Goal: Information Seeking & Learning: Learn about a topic

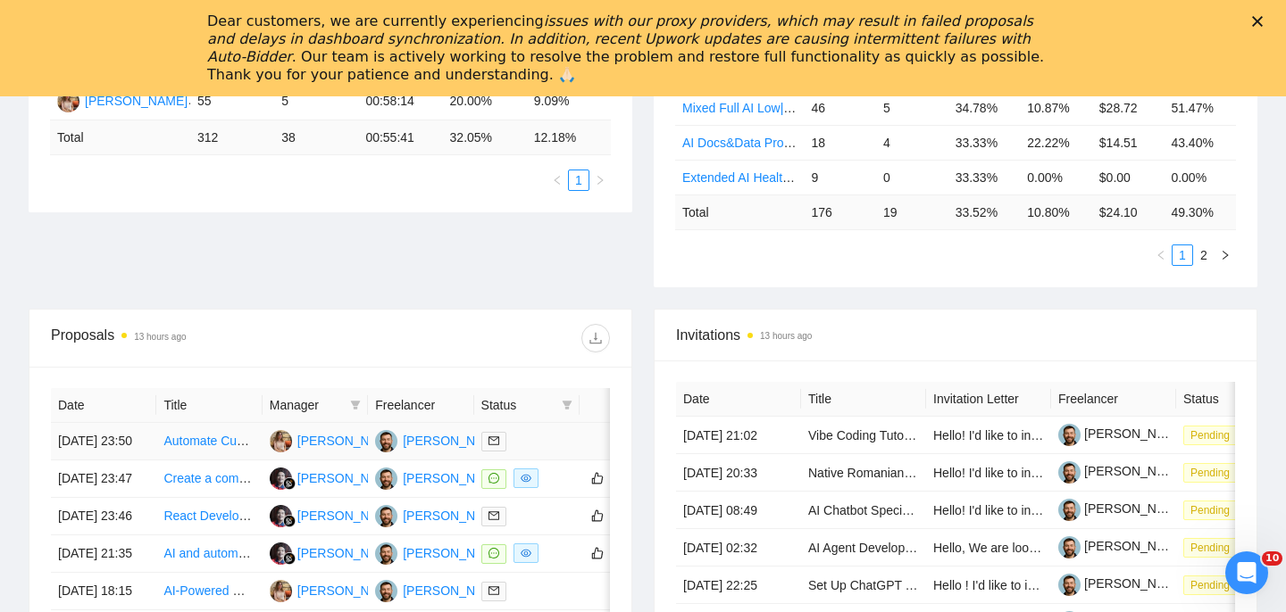
scroll to position [515, 0]
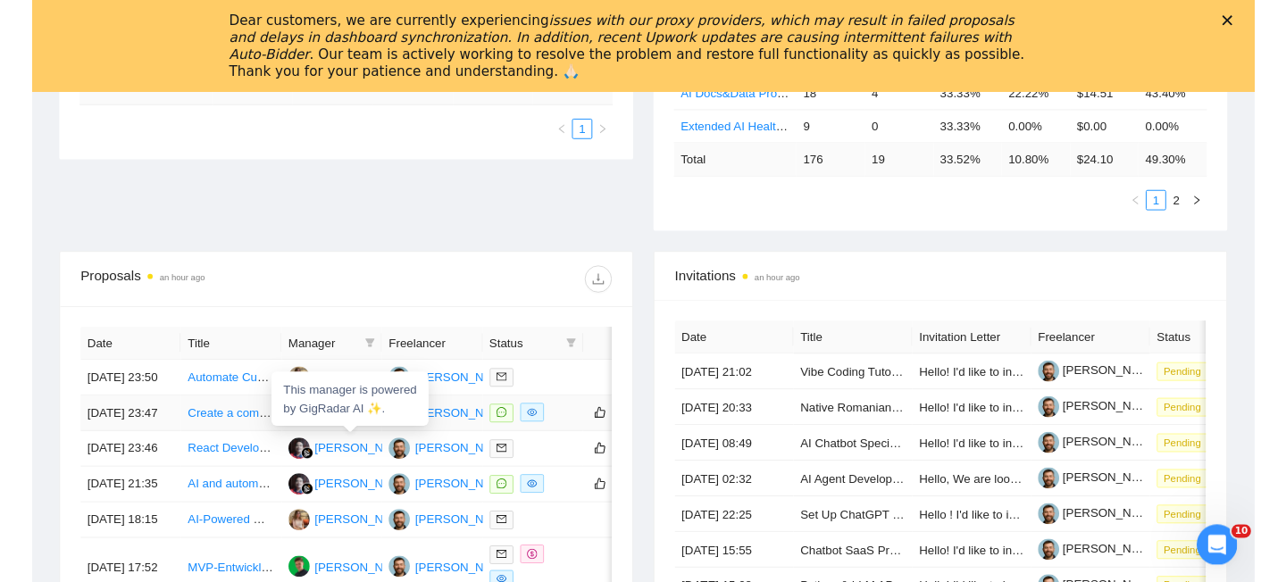
scroll to position [642, 0]
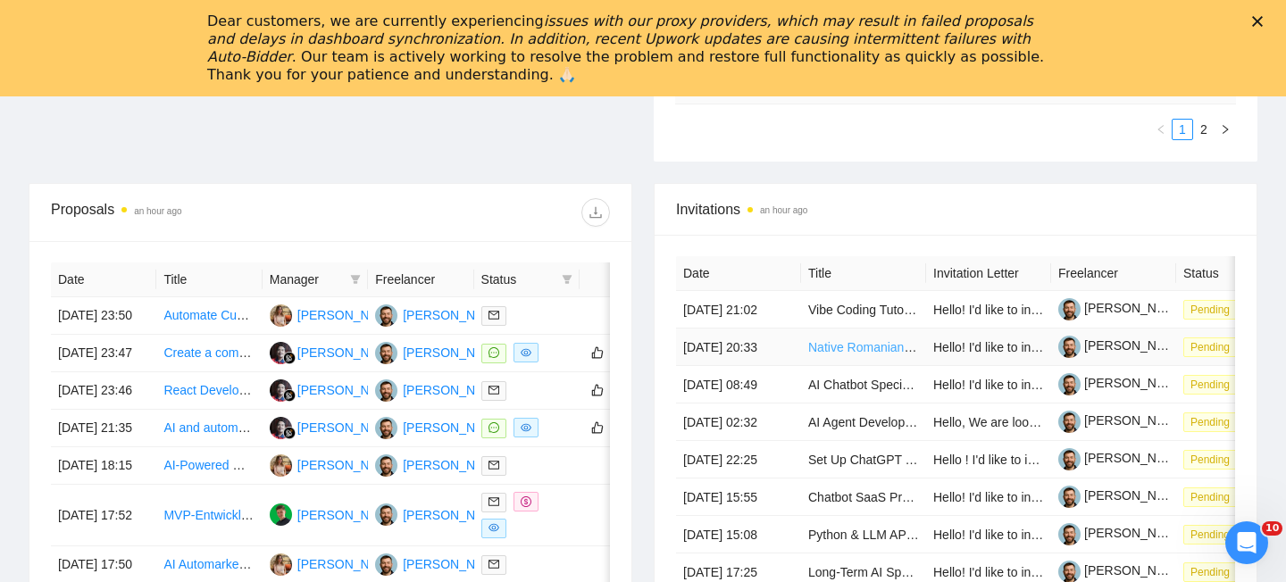
click at [887, 354] on link "Native Romanian language conversation recording project" at bounding box center [968, 347] width 321 height 14
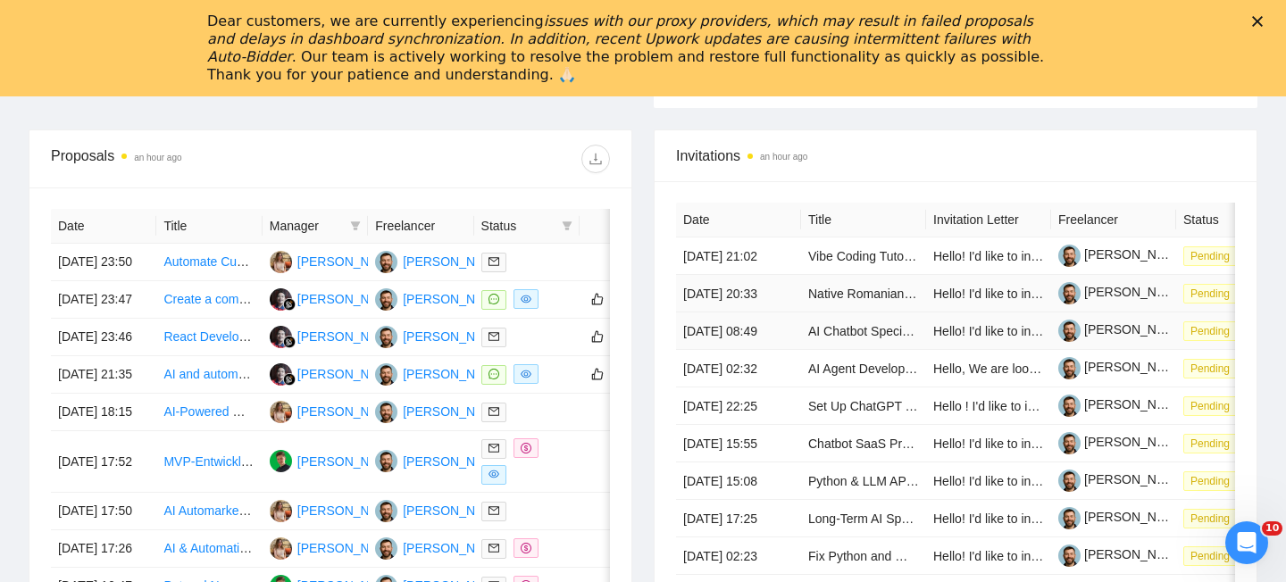
scroll to position [698, 0]
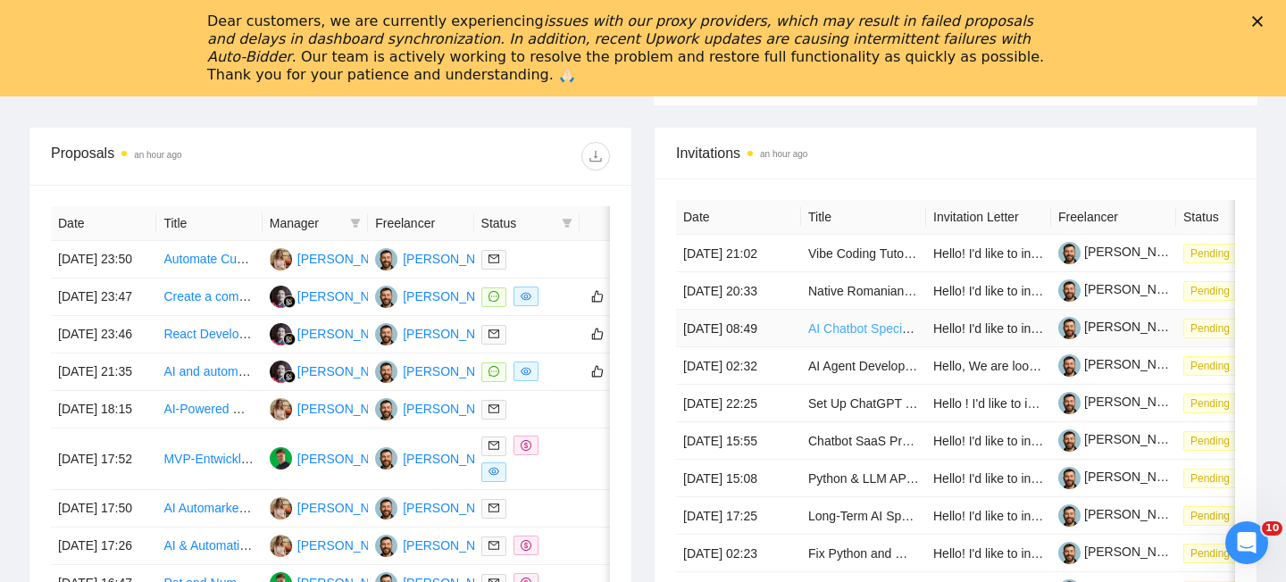
click at [812, 336] on link "AI Chatbot Specialist" at bounding box center [866, 328] width 116 height 14
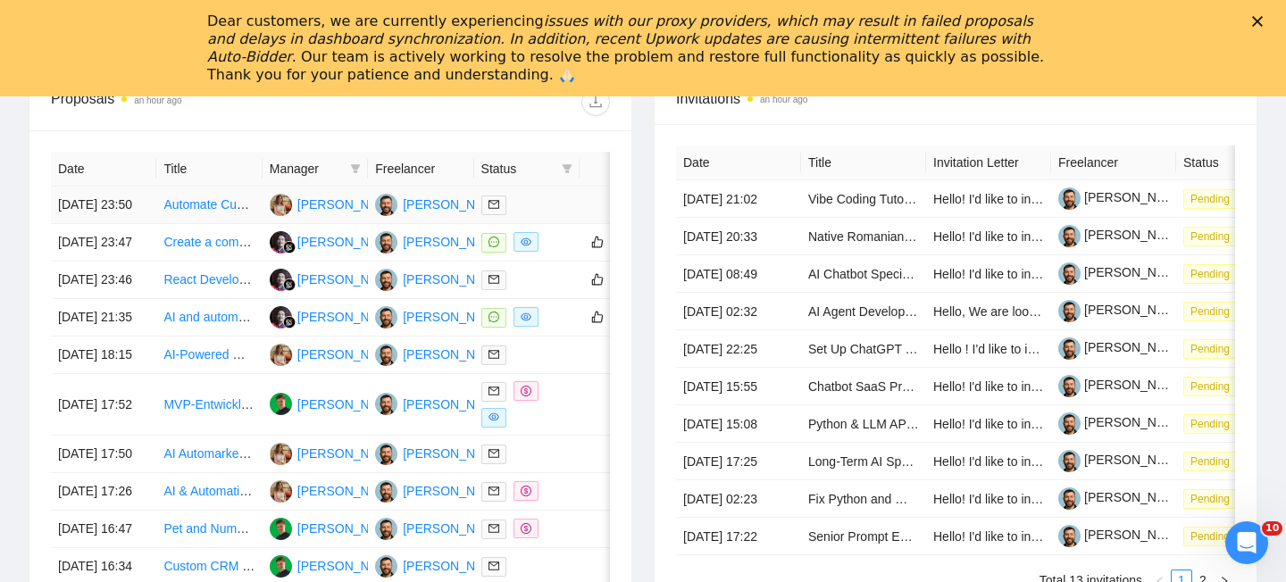
scroll to position [754, 0]
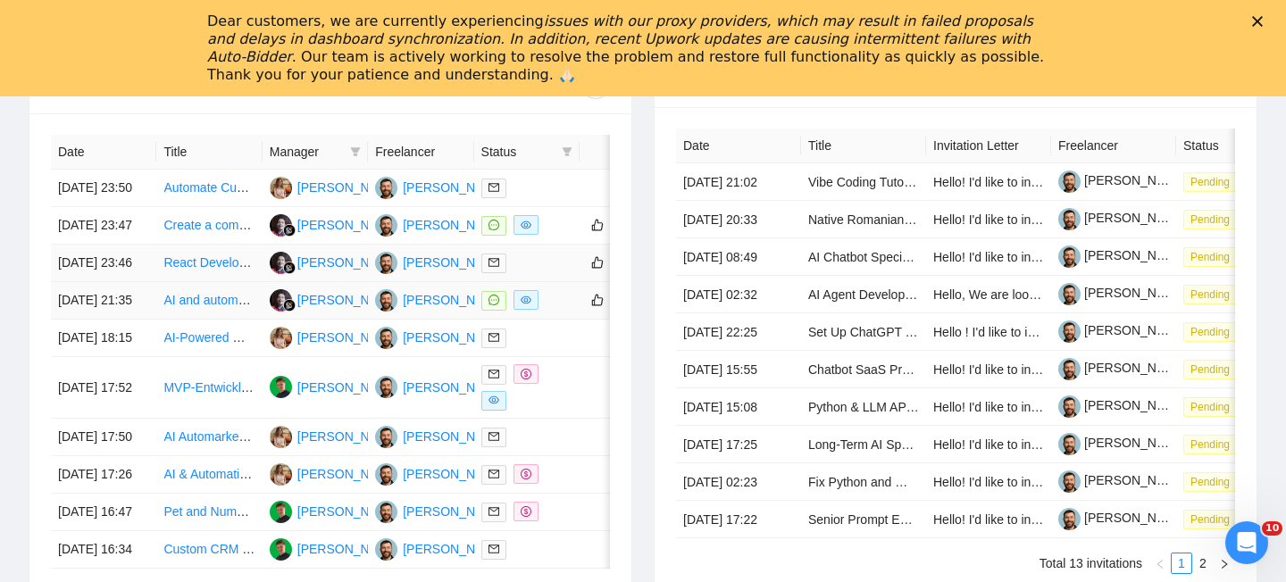
scroll to position [775, 0]
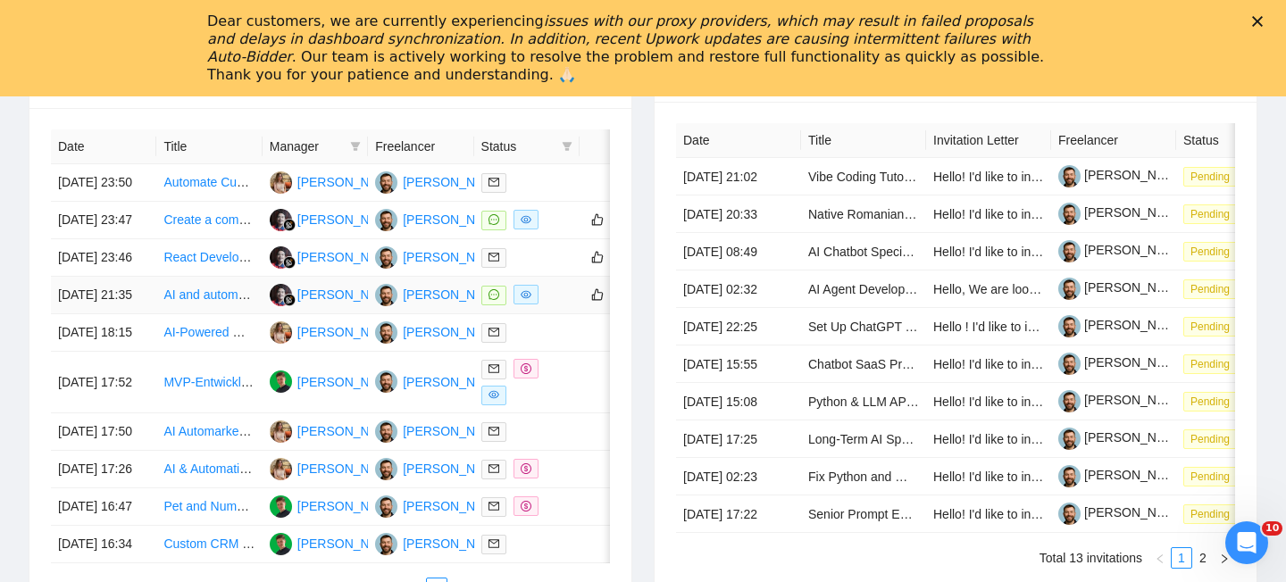
click at [144, 314] on td "[DATE] 21:35" at bounding box center [103, 295] width 105 height 37
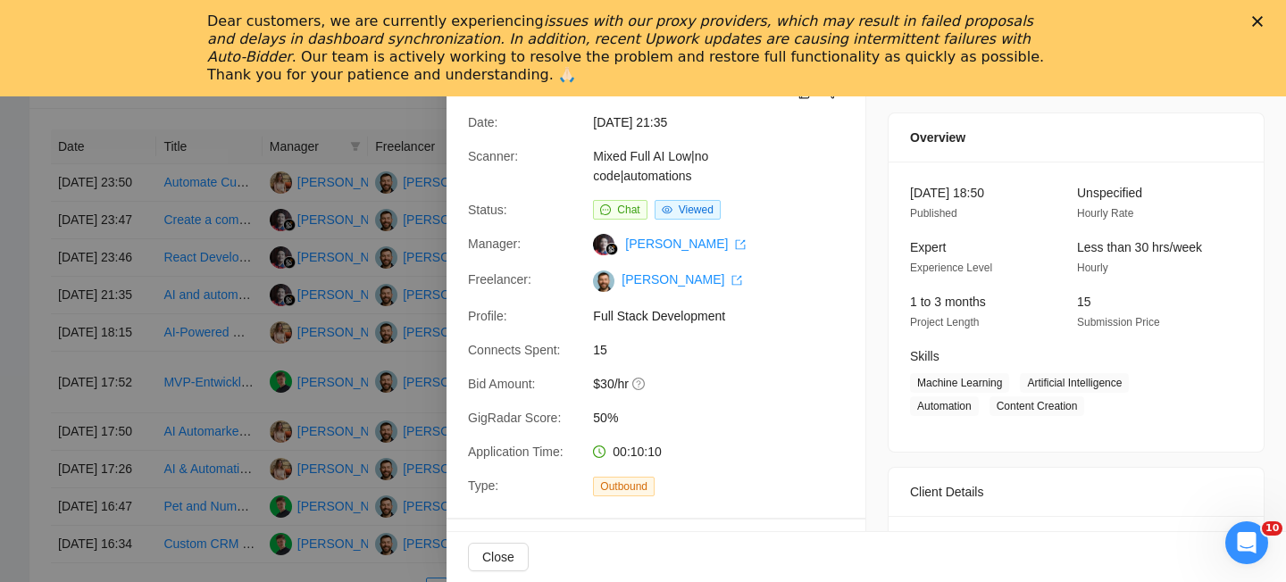
click at [1262, 17] on div "Close" at bounding box center [1261, 21] width 18 height 11
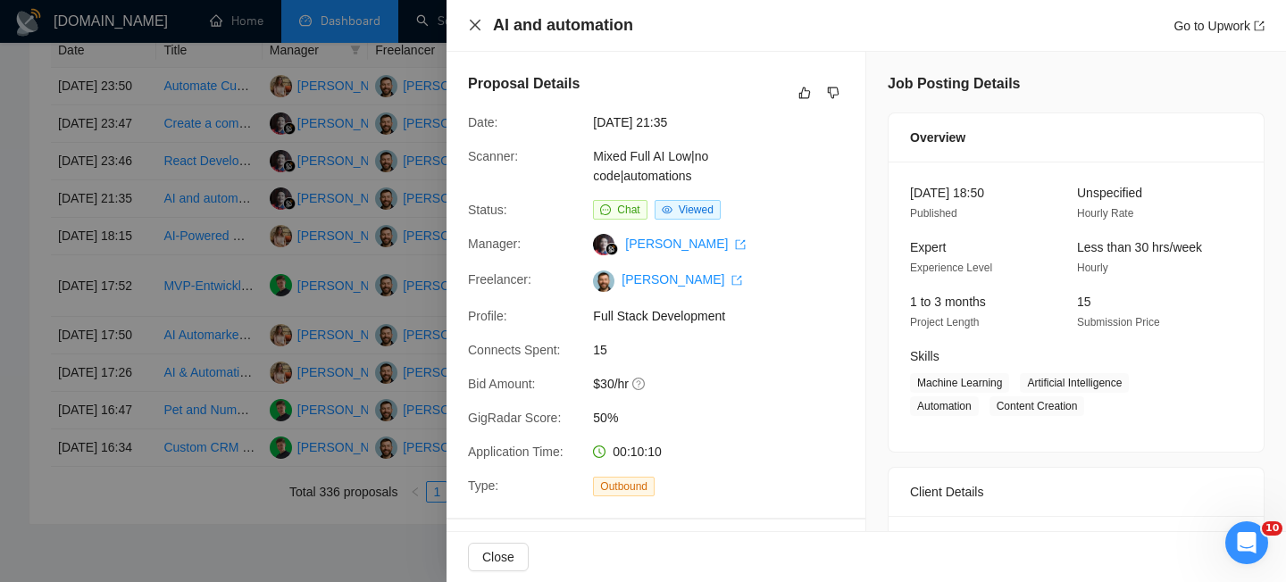
click at [471, 19] on icon "close" at bounding box center [475, 25] width 14 height 14
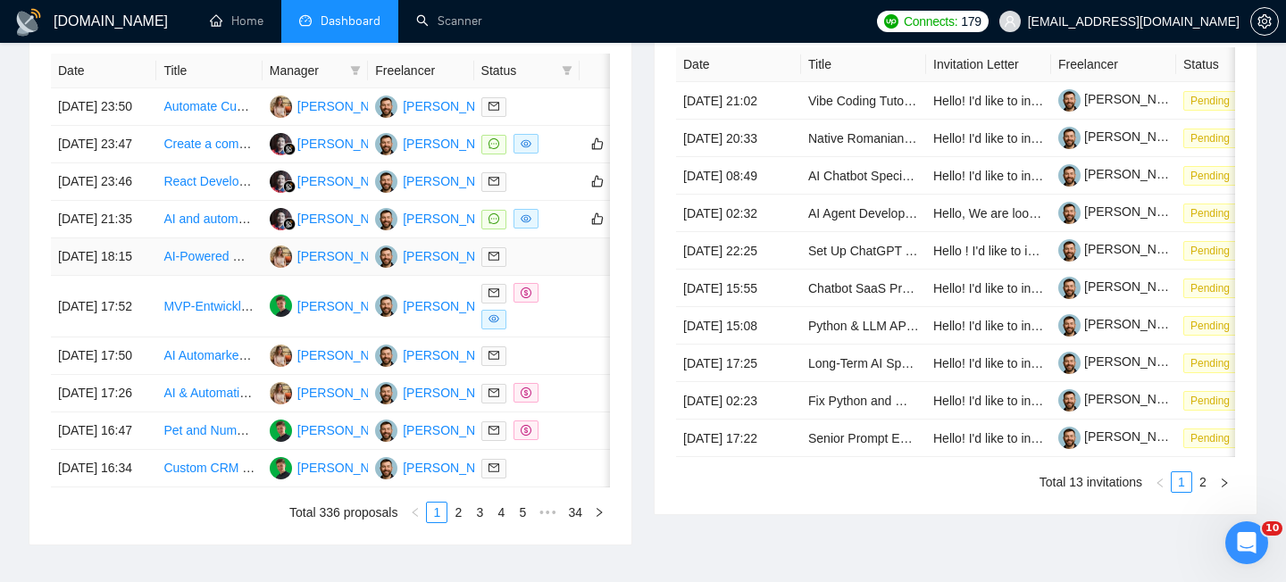
scroll to position [754, 0]
click at [151, 202] on td "[DATE] 23:46" at bounding box center [103, 182] width 105 height 37
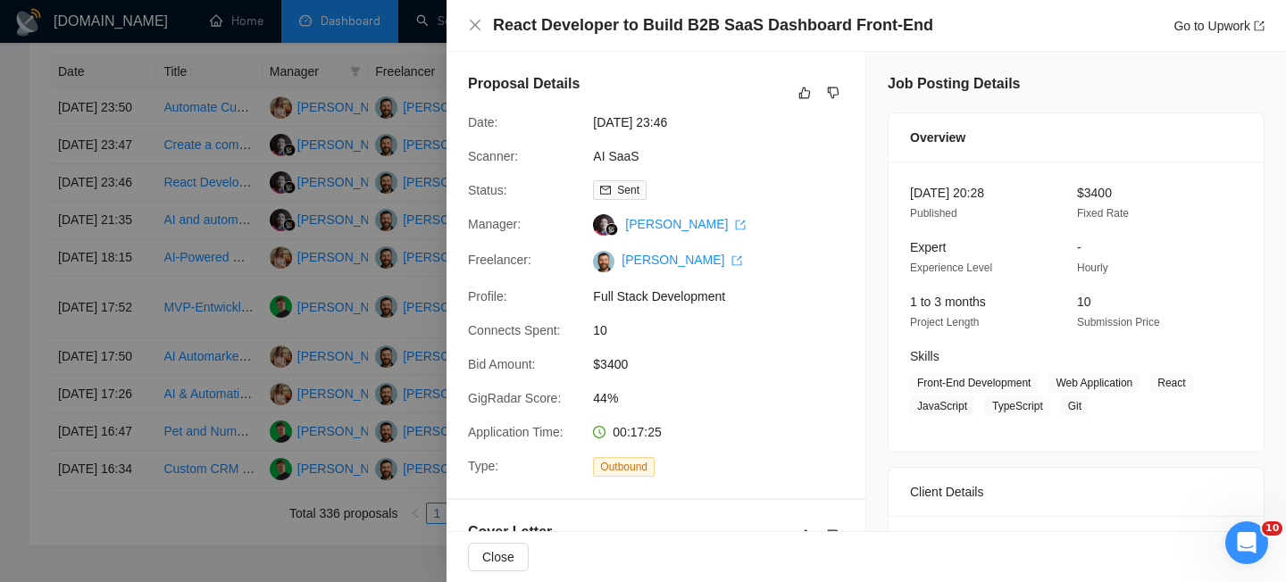
click at [552, 29] on h4 "React Developer to Build B2B SaaS Dashboard Front-End" at bounding box center [713, 25] width 440 height 22
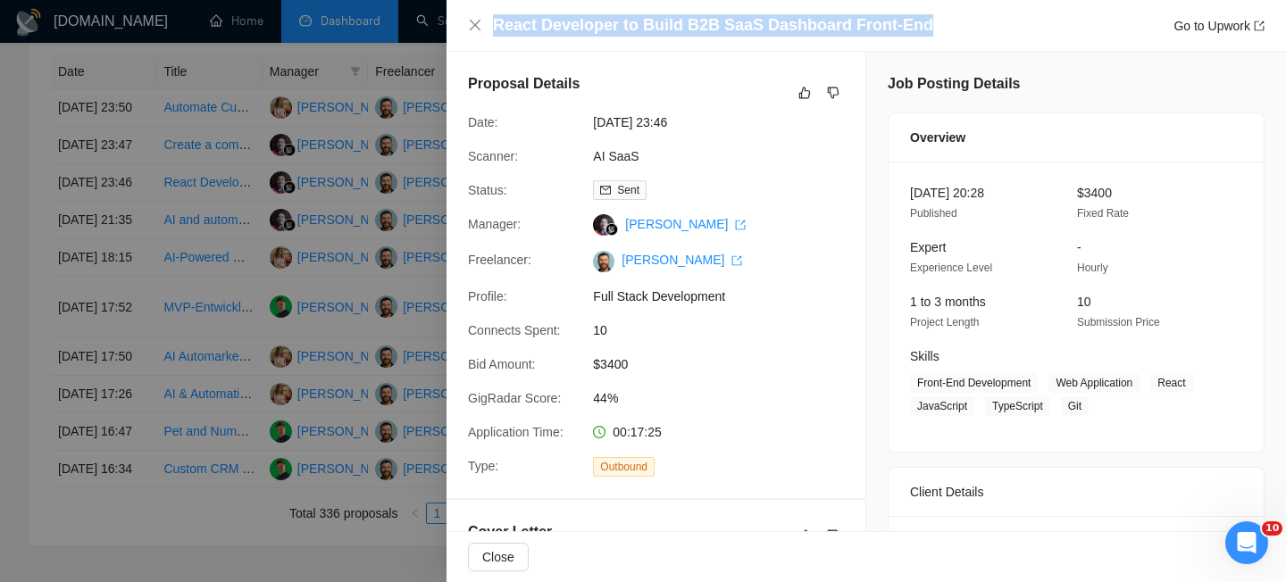
click at [552, 29] on h4 "React Developer to Build B2B SaaS Dashboard Front-End" at bounding box center [713, 25] width 440 height 22
copy h4 "React Developer to Build B2B SaaS Dashboard Front-End"
click at [471, 26] on icon "close" at bounding box center [475, 25] width 14 height 14
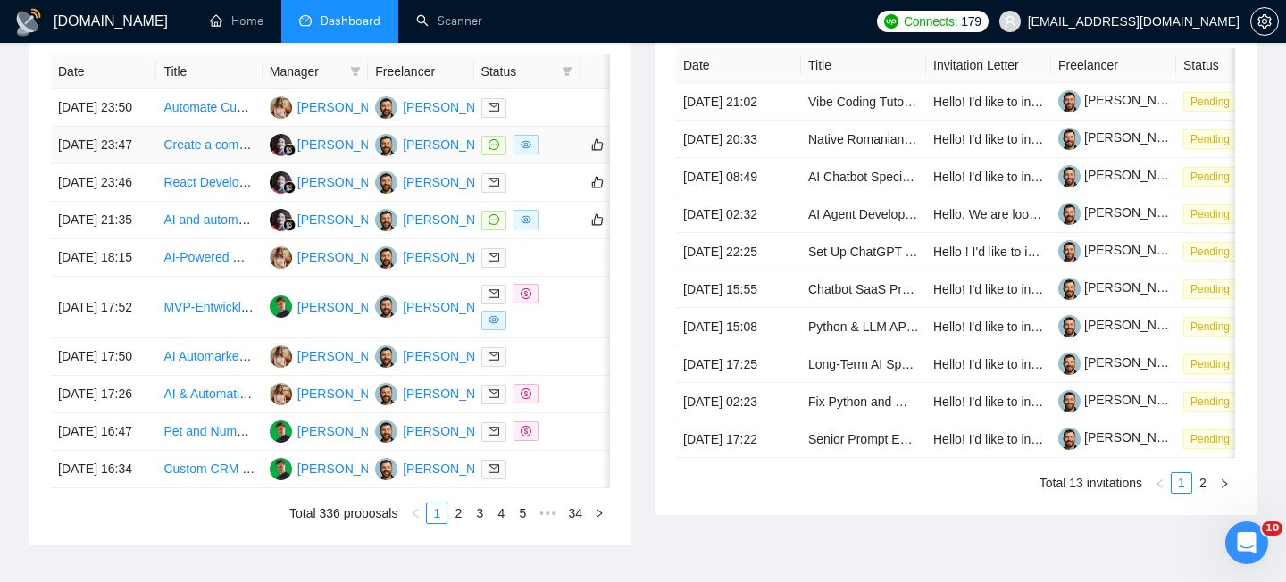
click at [181, 164] on td "Create a comprehensive client portal using Retool using Notion's API" at bounding box center [208, 145] width 105 height 37
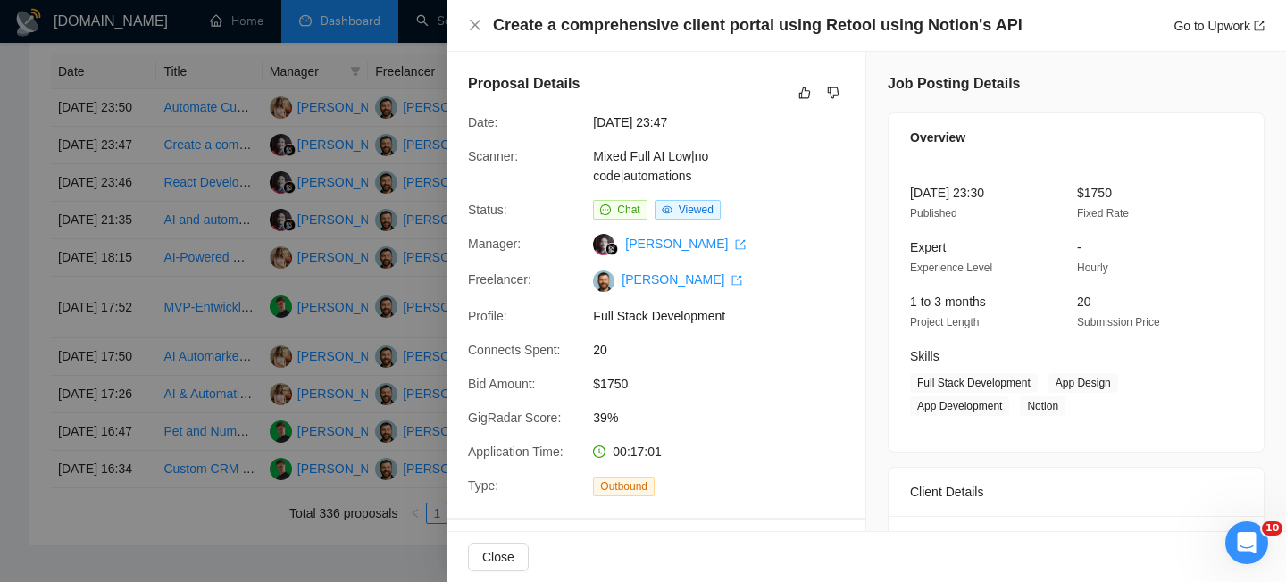
click at [565, 30] on h4 "Create a comprehensive client portal using Retool using Notion's API" at bounding box center [757, 25] width 529 height 22
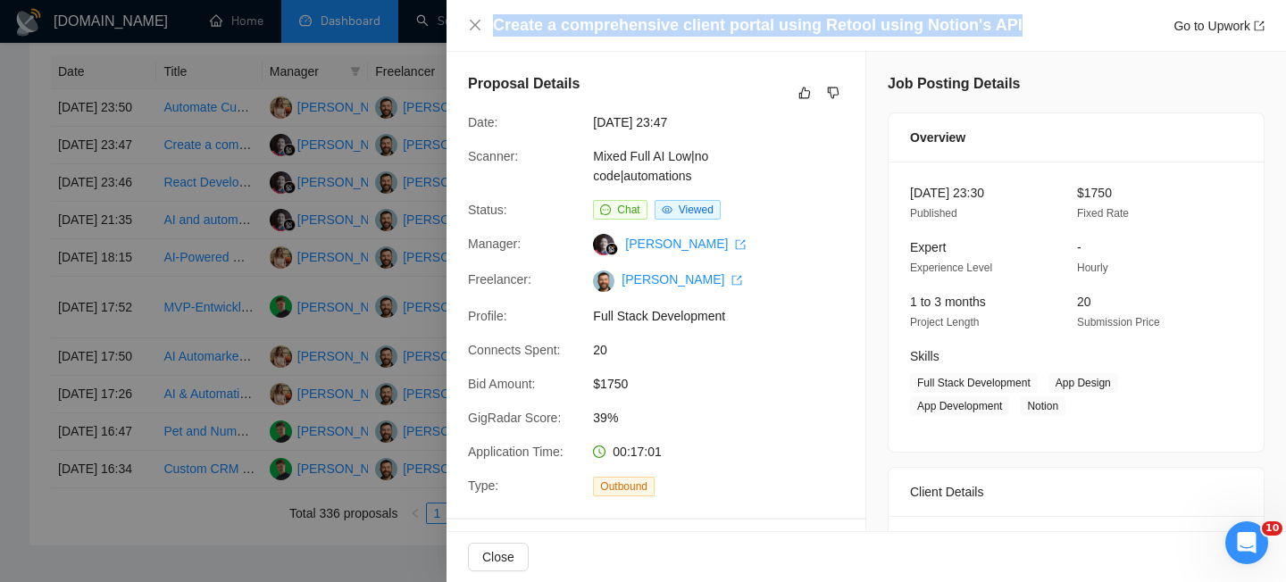
click at [565, 30] on h4 "Create a comprehensive client portal using Retool using Notion's API" at bounding box center [757, 25] width 529 height 22
copy h4 "Create a comprehensive client portal using Retool using Notion's API"
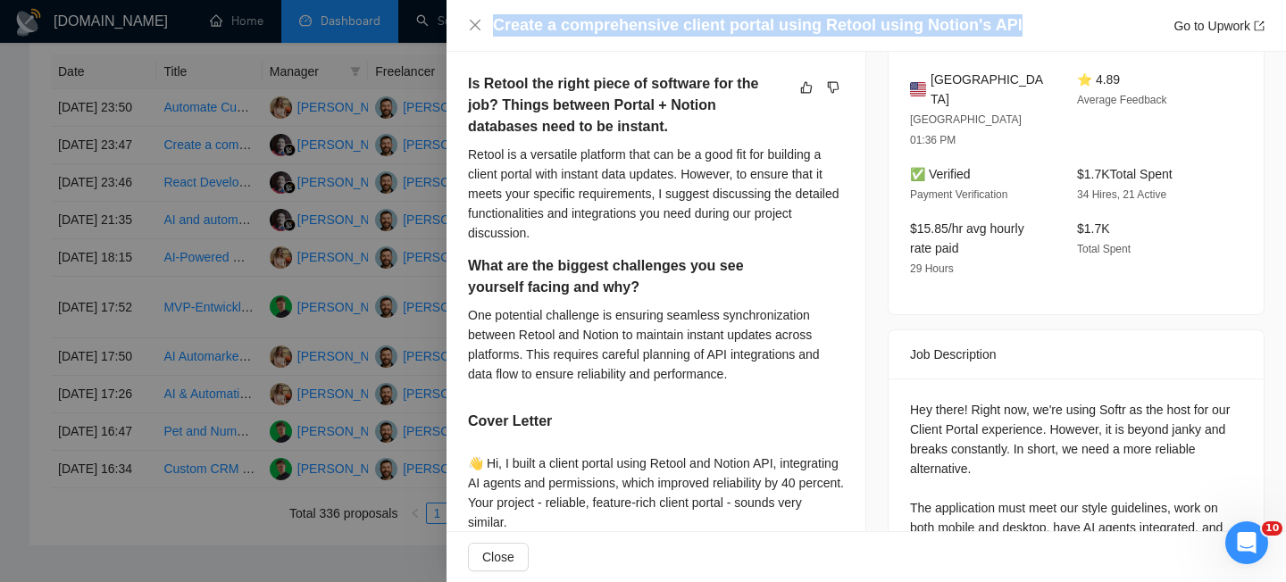
scroll to position [486, 0]
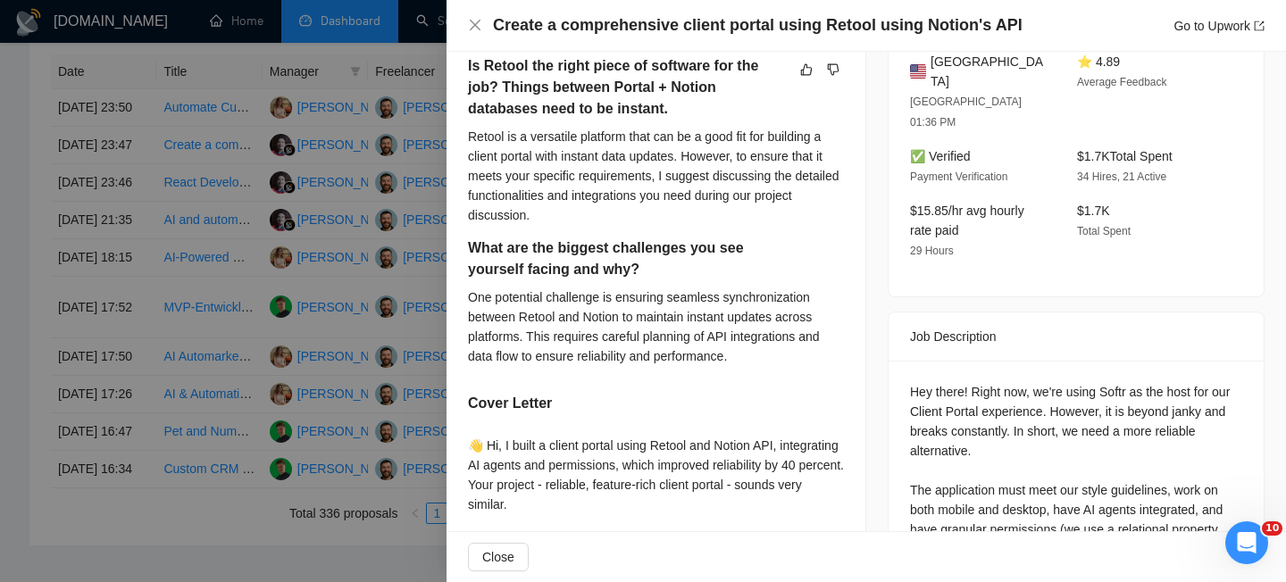
click at [477, 37] on div "Create a comprehensive client portal using Retool using Notion's API Go to Upwo…" at bounding box center [865, 26] width 839 height 52
click at [474, 25] on icon "close" at bounding box center [475, 25] width 11 height 11
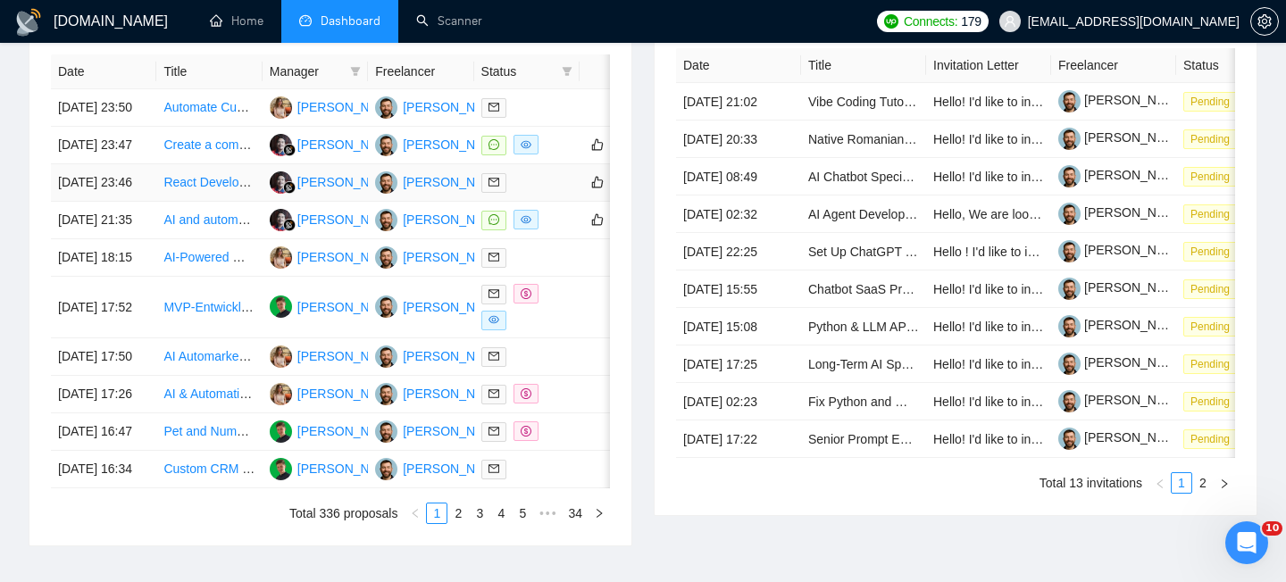
click at [148, 202] on td "[DATE] 23:46" at bounding box center [103, 182] width 105 height 37
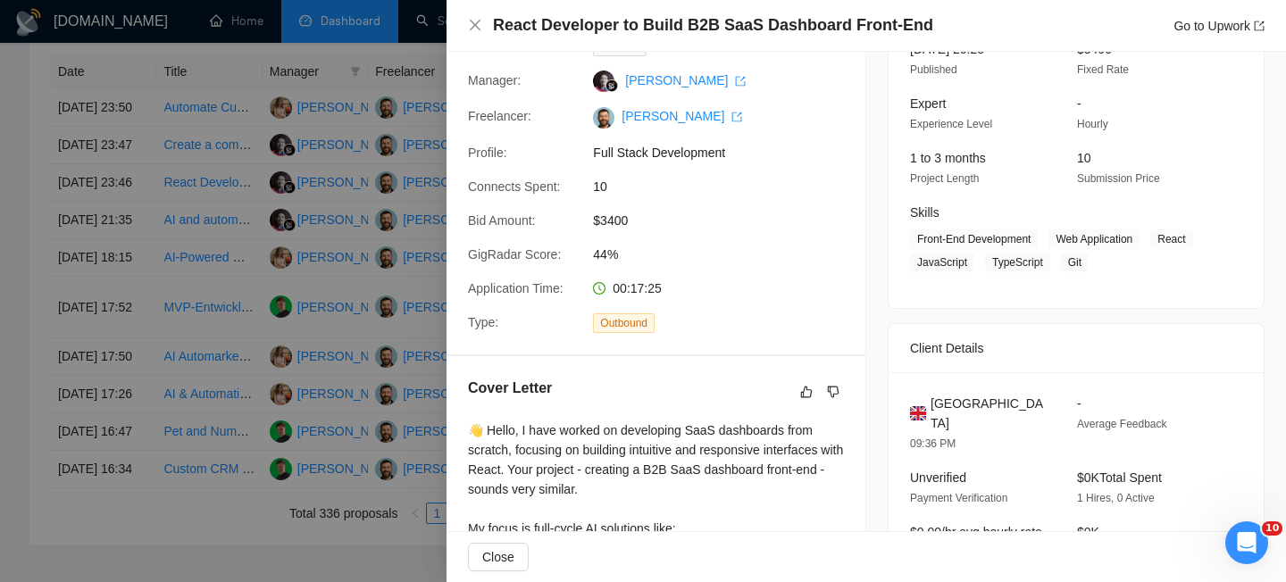
scroll to position [171, 0]
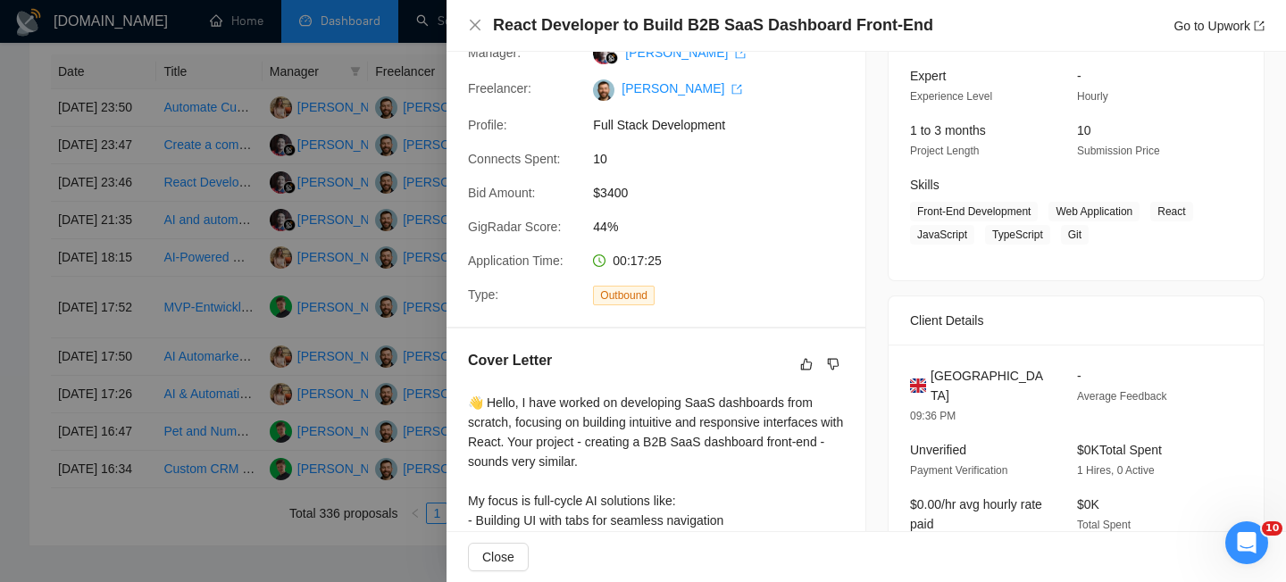
click at [952, 360] on div "[GEOGRAPHIC_DATA] 09:36 PM - Average Feedback Unverified Payment Verification $…" at bounding box center [1075, 468] width 375 height 246
click at [952, 366] on span "[GEOGRAPHIC_DATA]" at bounding box center [989, 385] width 118 height 39
copy span "[GEOGRAPHIC_DATA]"
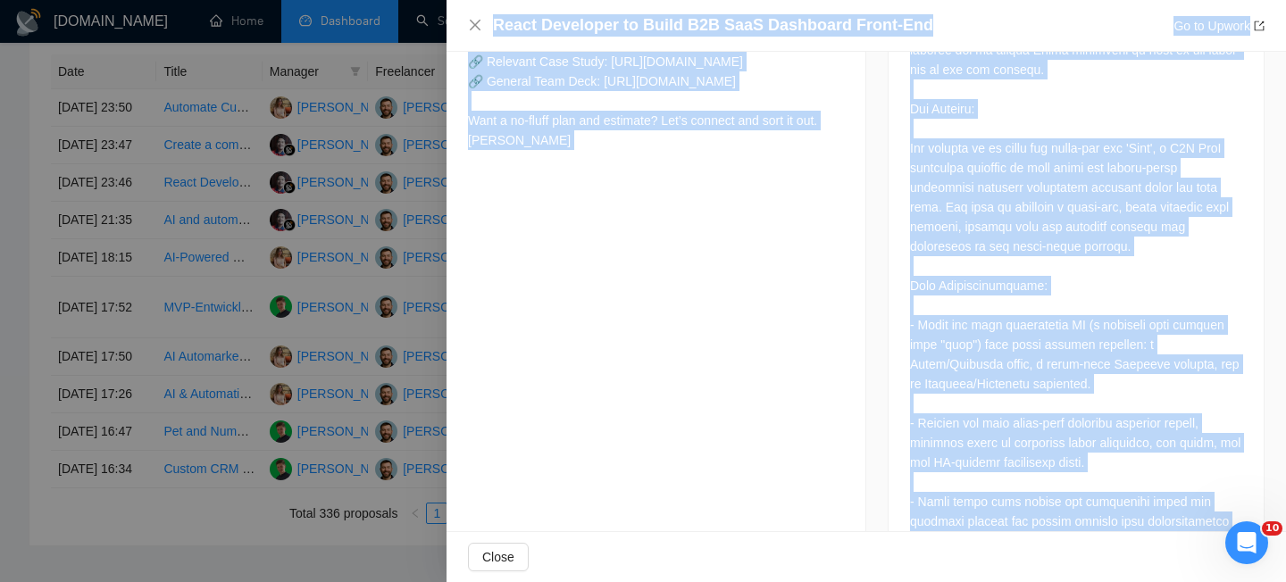
scroll to position [0, 0]
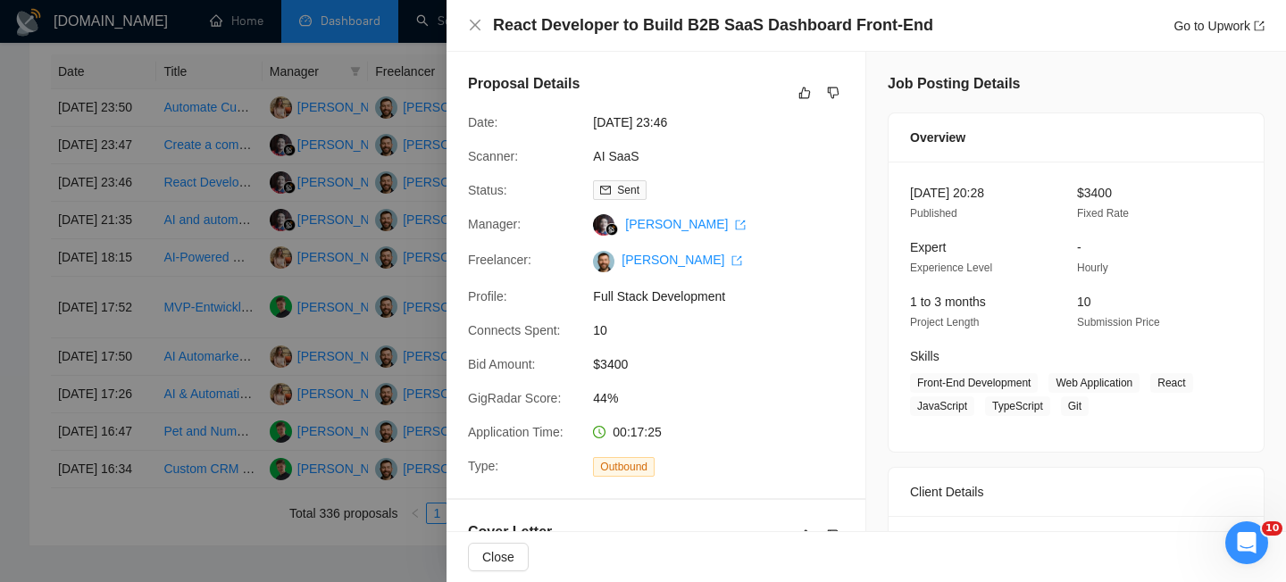
drag, startPoint x: 1118, startPoint y: 473, endPoint x: 904, endPoint y: 514, distance: 217.3
copy div "[GEOGRAPHIC_DATA] 09:36 PM - Average Feedback Unverified Payment Verification $…"
click at [467, 24] on div "React Developer to Build B2B SaaS Dashboard Front-End Go to Upwork" at bounding box center [865, 26] width 839 height 52
click at [474, 23] on icon "close" at bounding box center [475, 25] width 14 height 14
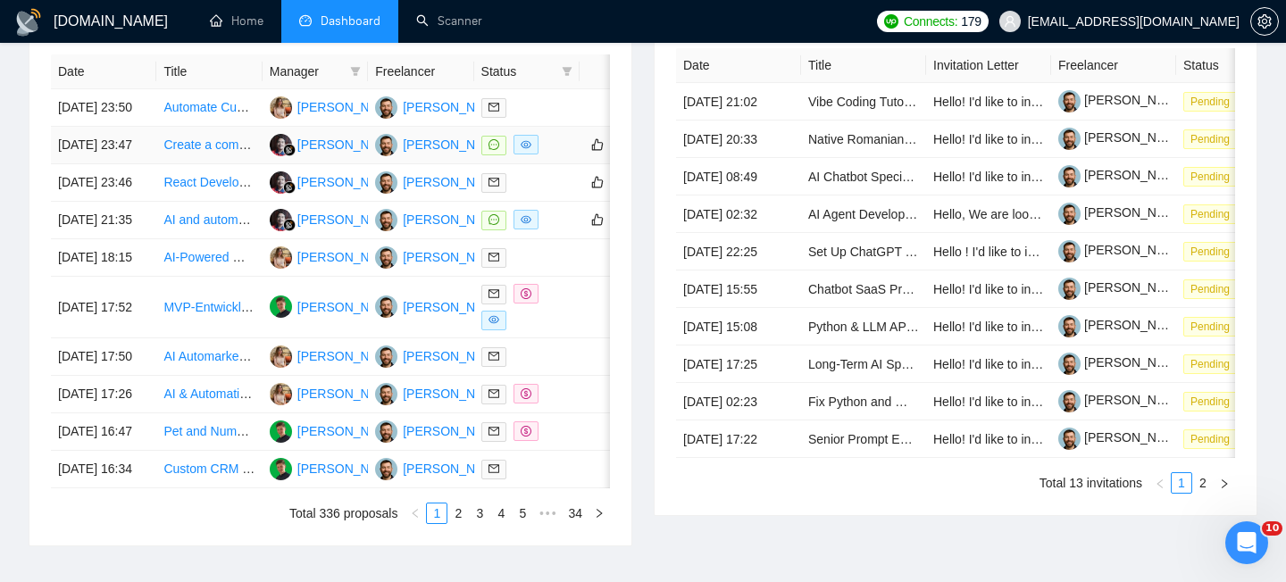
click at [146, 164] on td "[DATE] 23:47" at bounding box center [103, 145] width 105 height 37
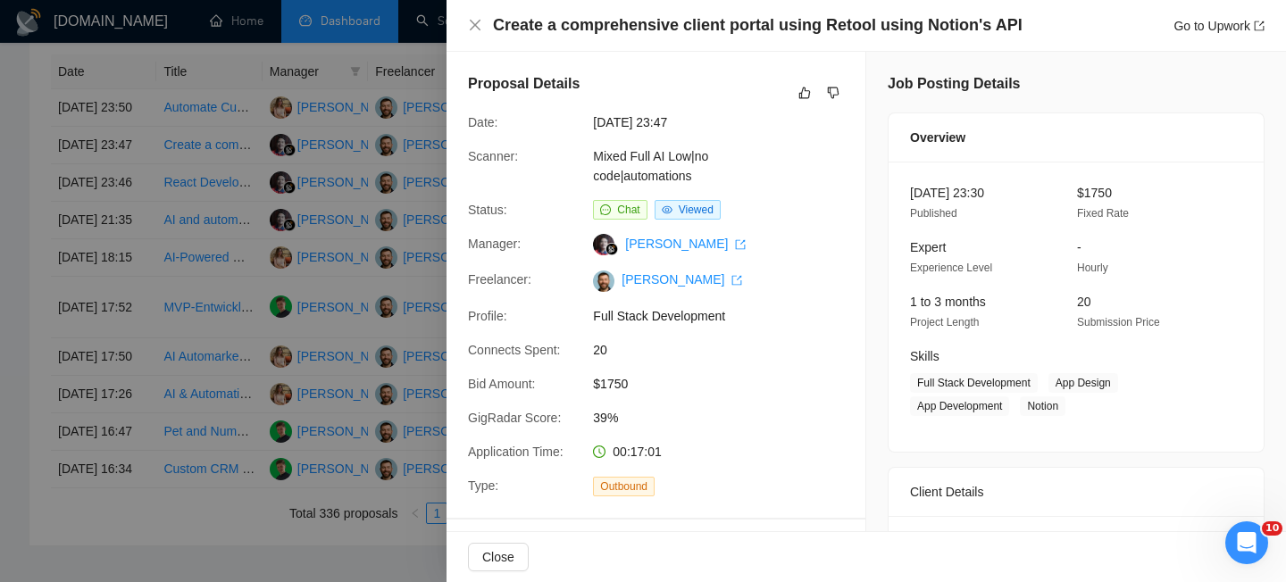
click at [625, 26] on h4 "Create a comprehensive client portal using Retool using Notion's API" at bounding box center [757, 25] width 529 height 22
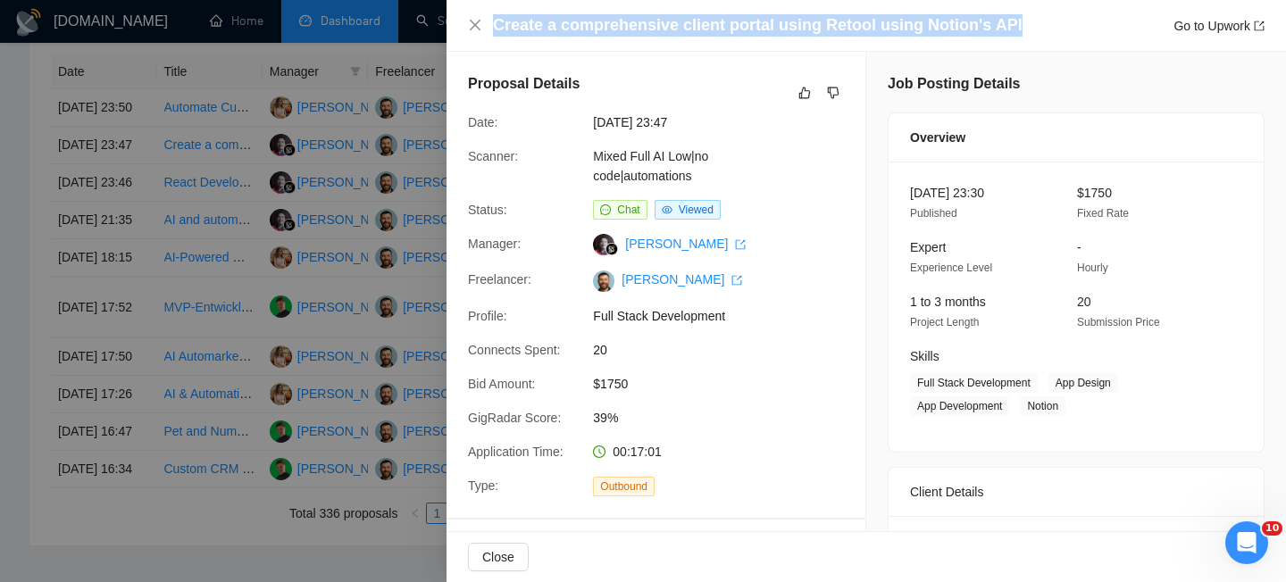
click at [625, 26] on h4 "Create a comprehensive client portal using Retool using Notion's API" at bounding box center [757, 25] width 529 height 22
copy h4 "Create a comprehensive client portal using Retool using Notion's API"
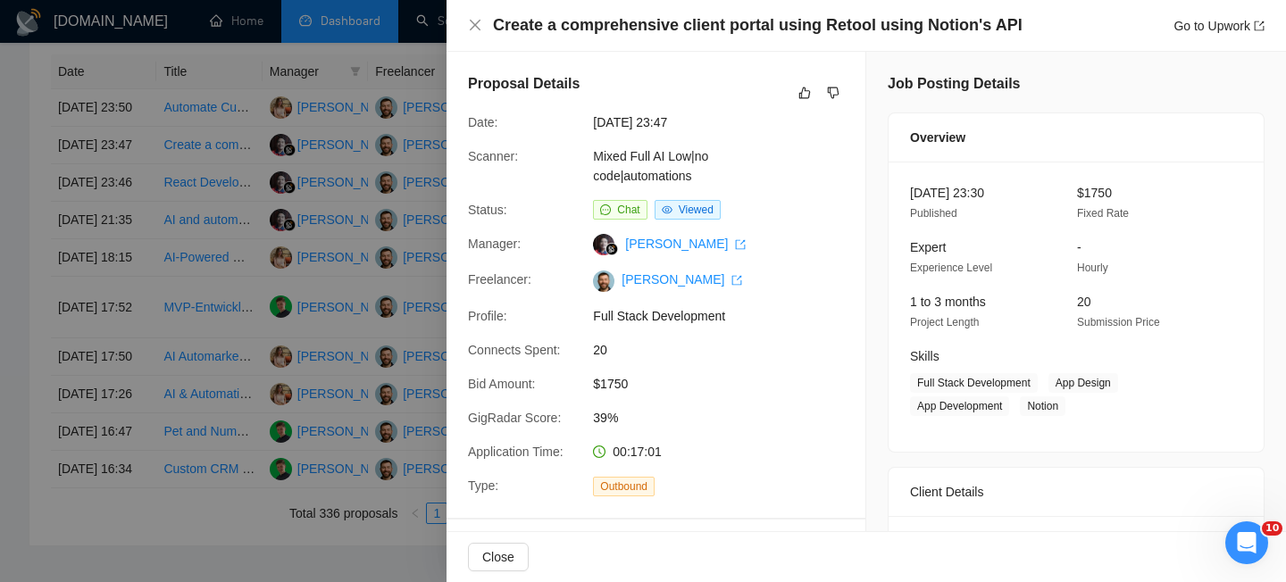
click at [473, 33] on div "Create a comprehensive client portal using Retool using Notion's API Go to Upwo…" at bounding box center [866, 25] width 796 height 22
click at [473, 25] on icon "close" at bounding box center [475, 25] width 14 height 14
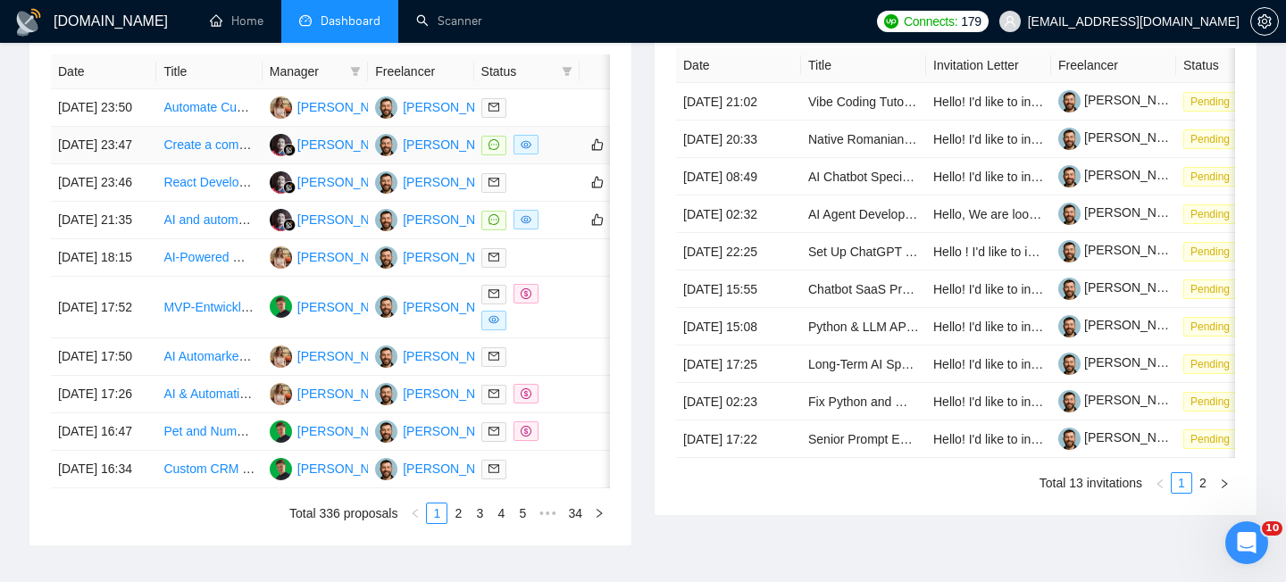
click at [144, 163] on td "[DATE] 23:47" at bounding box center [103, 145] width 105 height 37
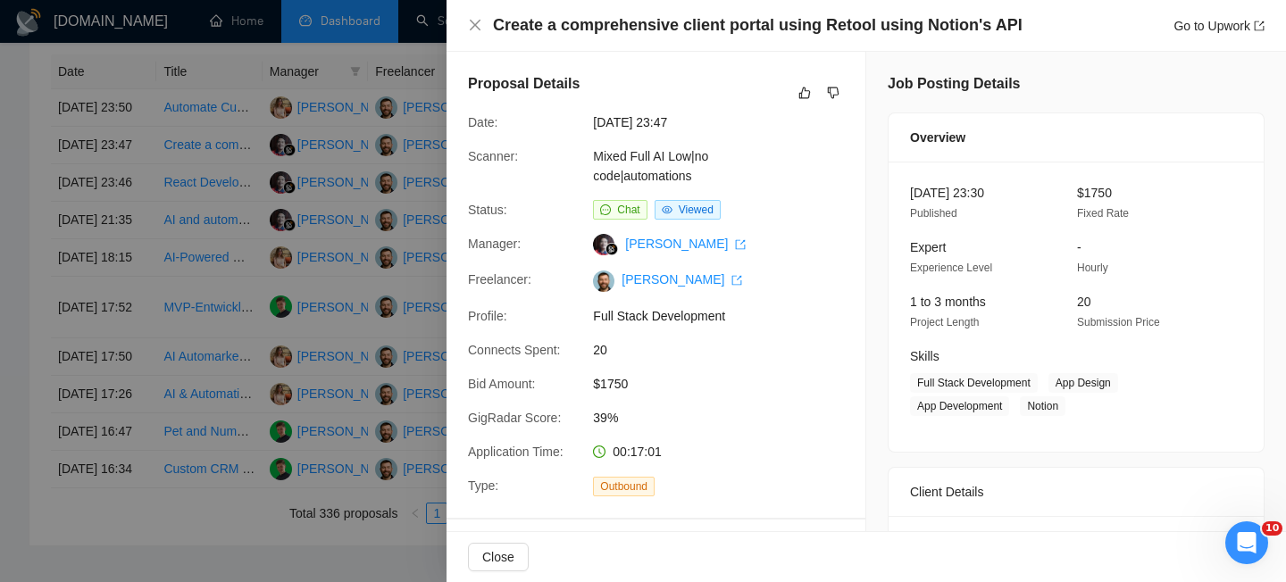
click at [202, 268] on div at bounding box center [643, 291] width 1286 height 582
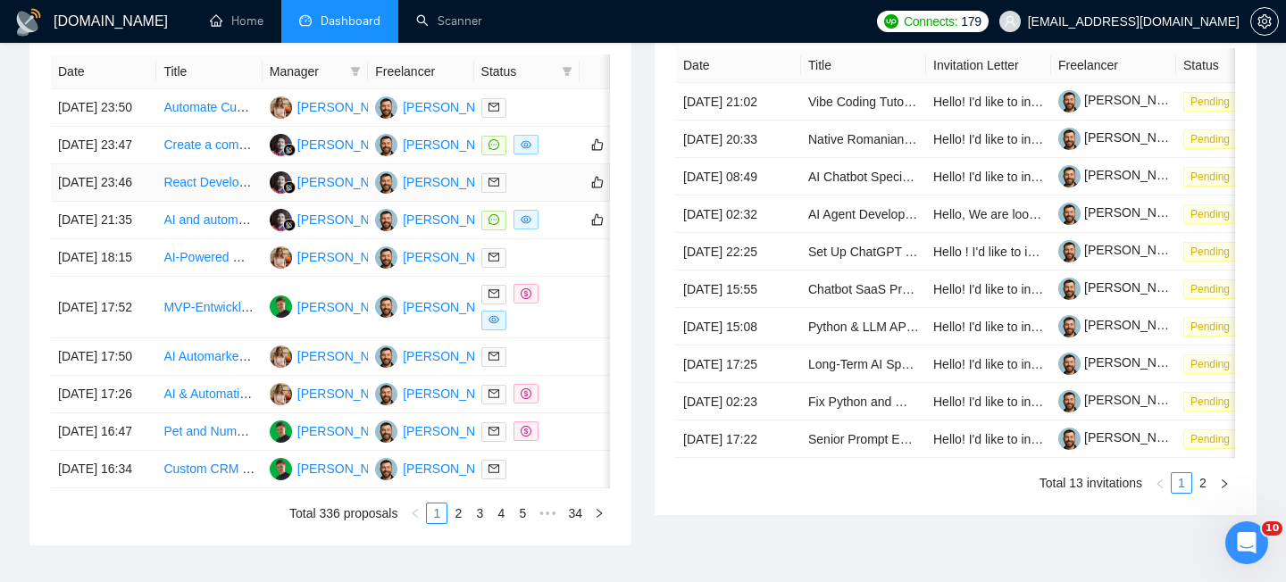
click at [104, 200] on td "[DATE] 23:46" at bounding box center [103, 182] width 105 height 37
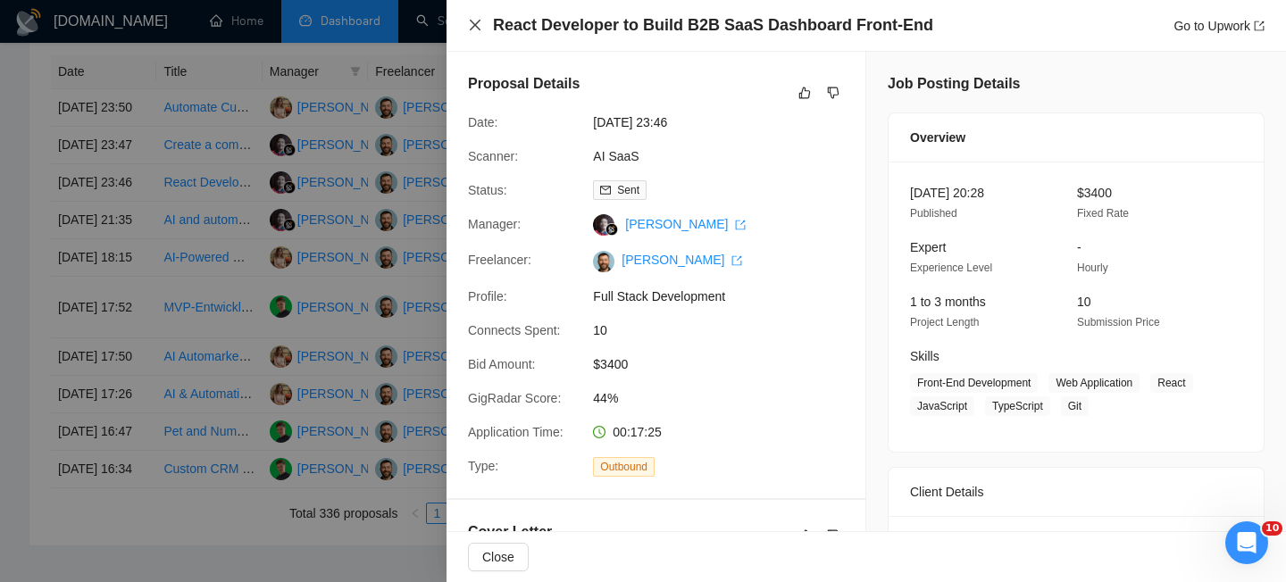
click at [478, 22] on icon "close" at bounding box center [475, 25] width 11 height 11
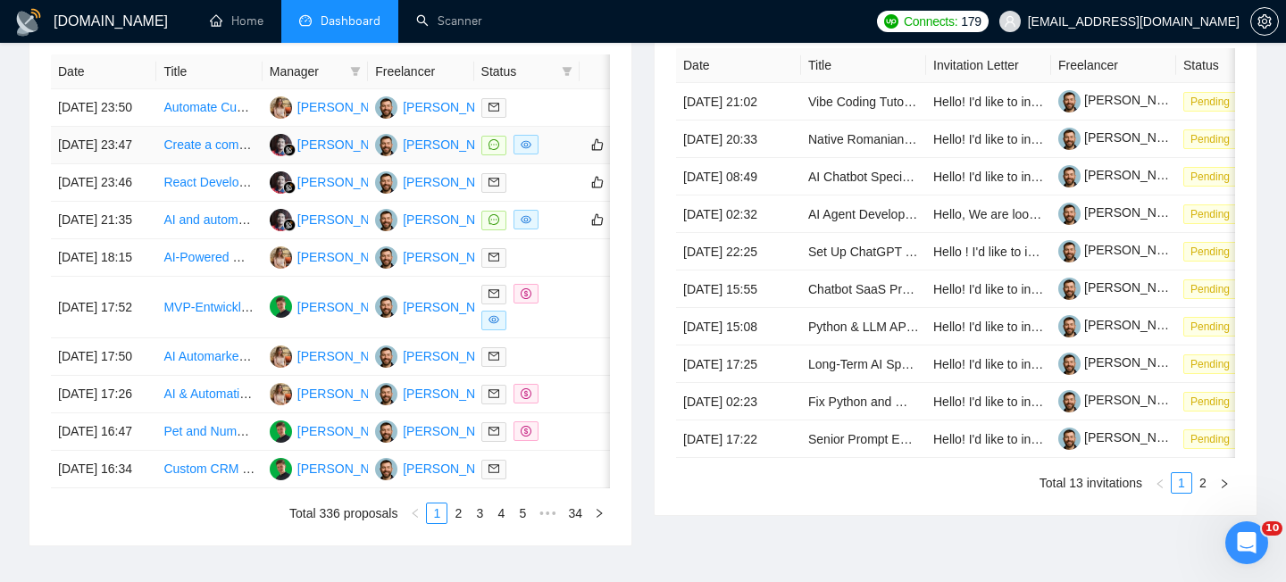
click at [137, 164] on td "[DATE] 23:47" at bounding box center [103, 145] width 105 height 37
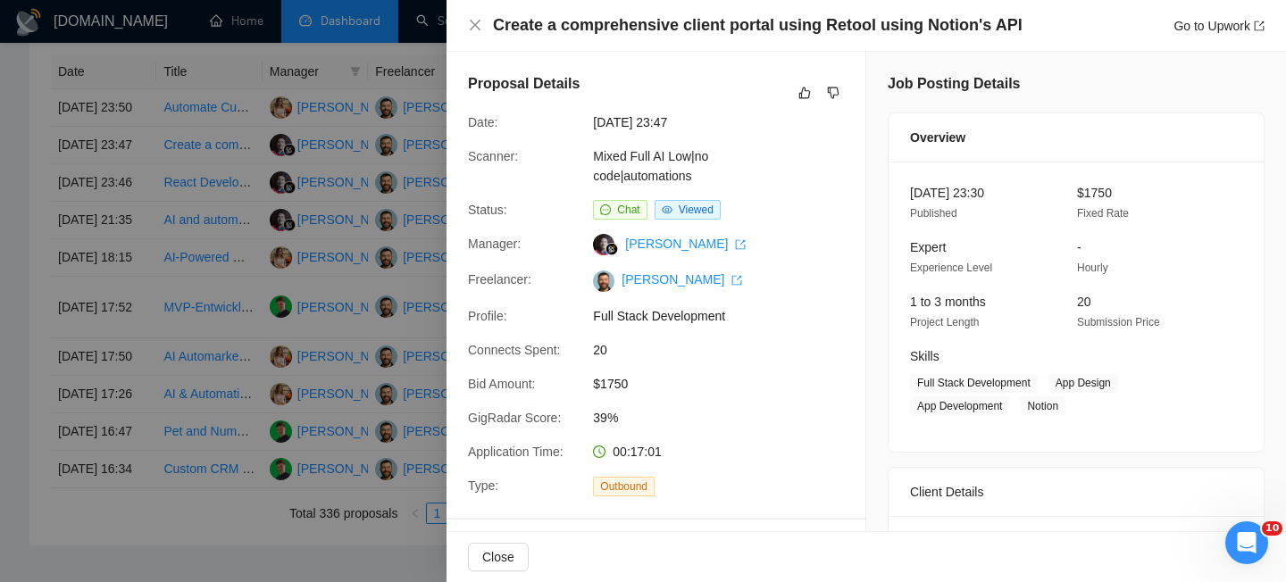
click at [706, 29] on h4 "Create a comprehensive client portal using Retool using Notion's API" at bounding box center [757, 25] width 529 height 22
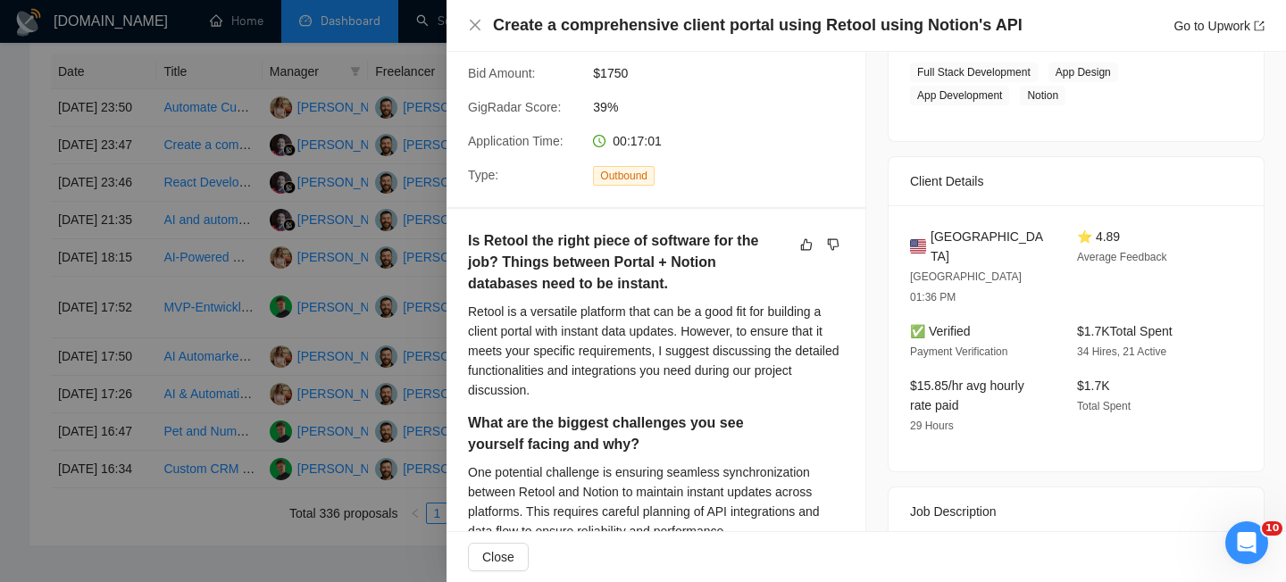
scroll to position [412, 0]
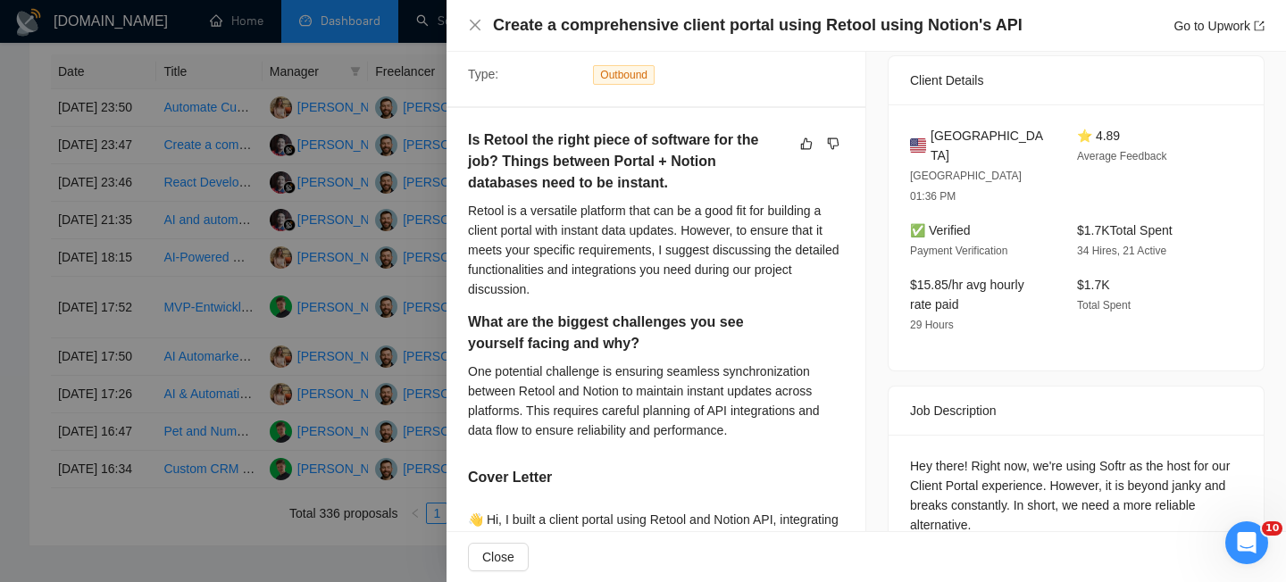
click at [1001, 126] on span "[GEOGRAPHIC_DATA]" at bounding box center [989, 145] width 118 height 39
copy span "[GEOGRAPHIC_DATA]"
click at [468, 29] on icon "close" at bounding box center [475, 25] width 14 height 14
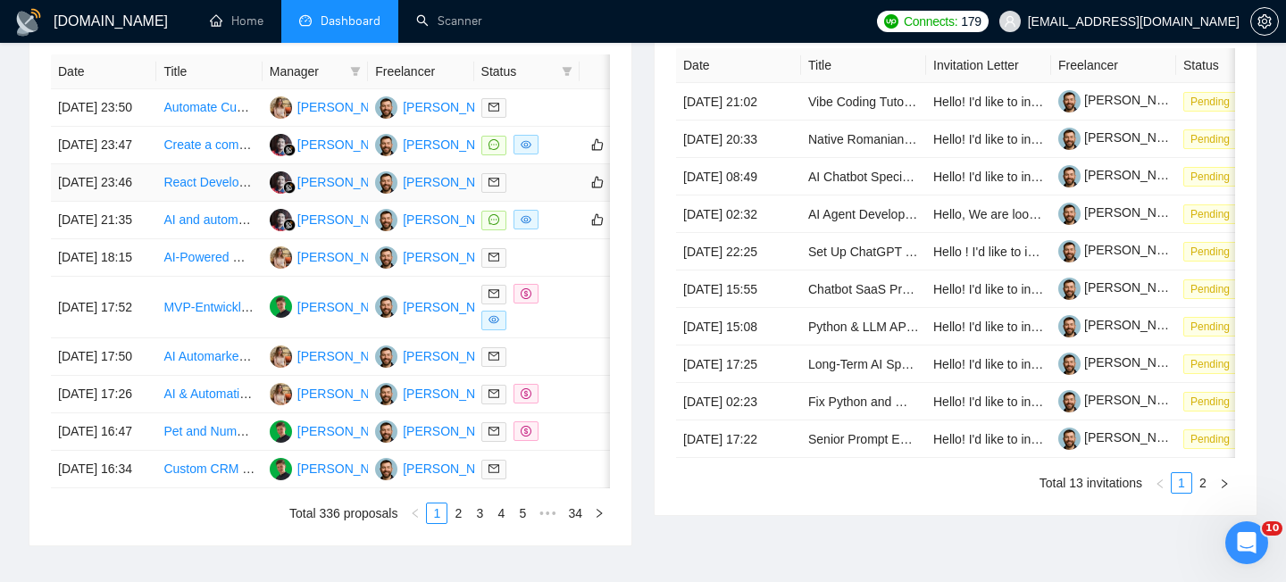
scroll to position [736, 0]
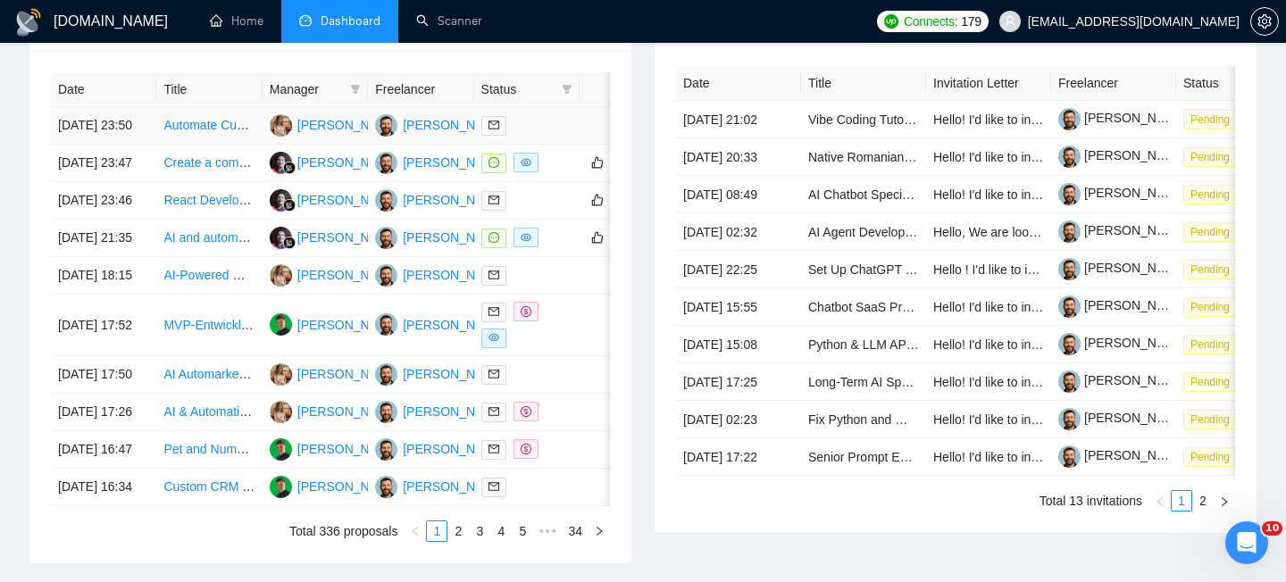
click at [107, 145] on td "[DATE] 23:50" at bounding box center [103, 125] width 105 height 37
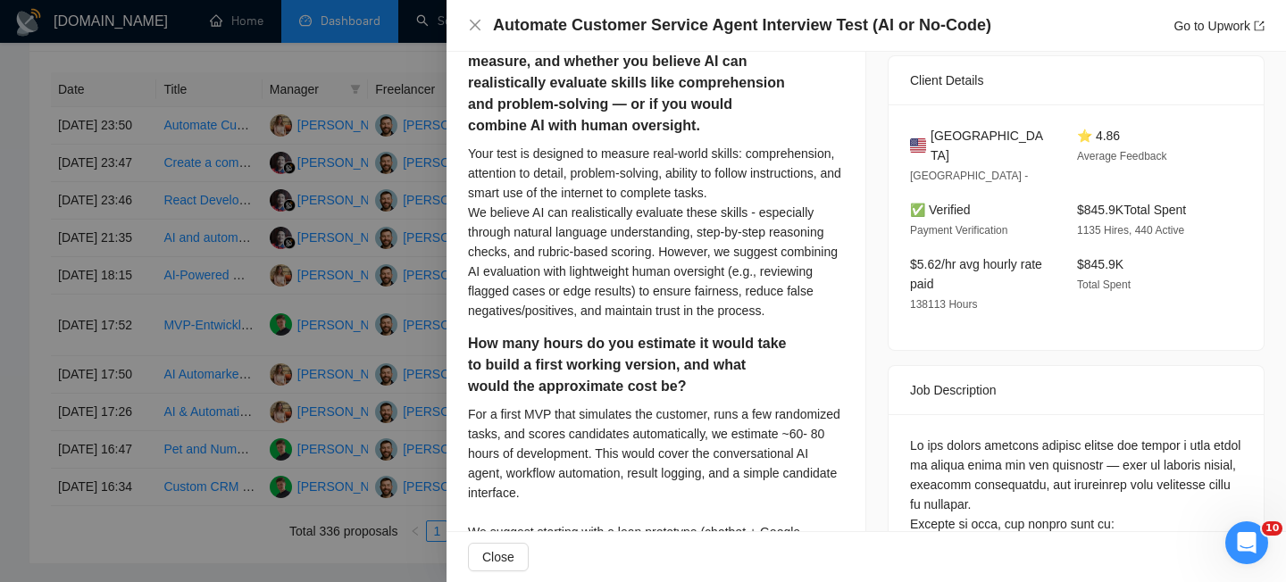
click at [685, 31] on h4 "Automate Customer Service Agent Interview Test (AI or No-Code)" at bounding box center [742, 25] width 498 height 22
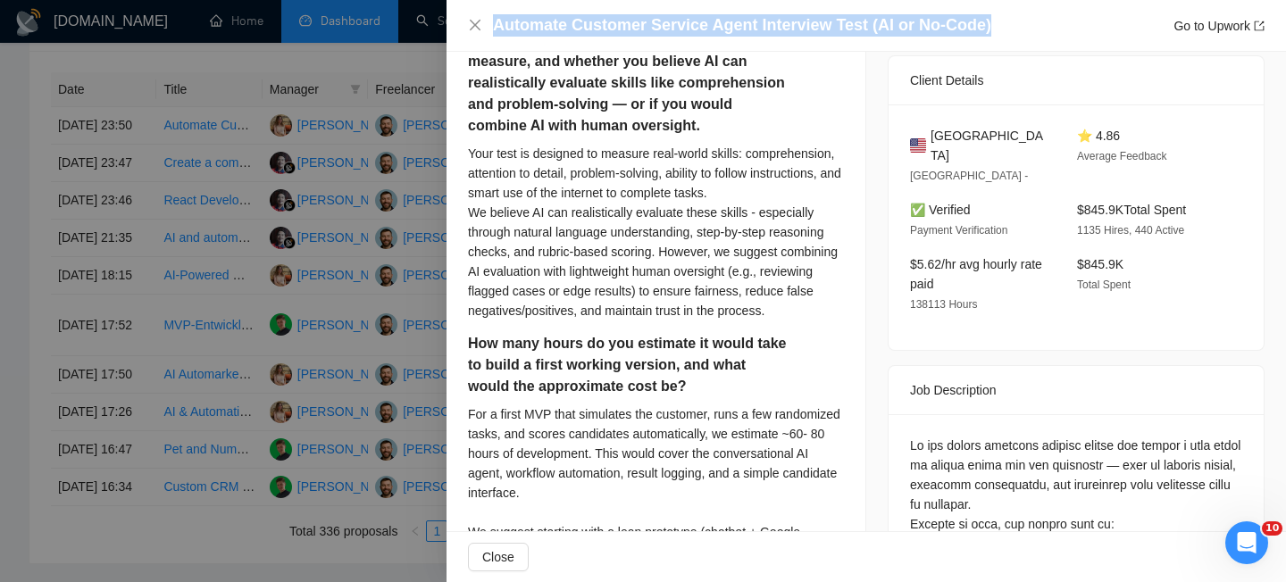
click at [685, 31] on h4 "Automate Customer Service Agent Interview Test (AI or No-Code)" at bounding box center [742, 25] width 498 height 22
copy h4 "Automate Customer Service Agent Interview Test (AI or No-Code)"
click at [473, 26] on icon "close" at bounding box center [475, 25] width 11 height 11
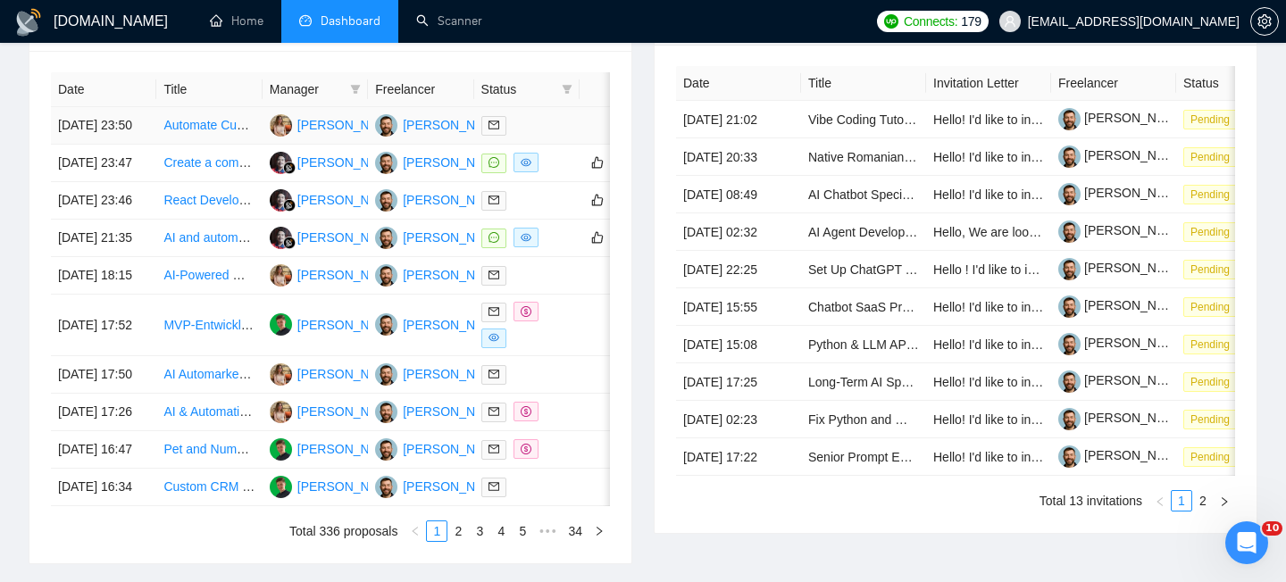
click at [127, 136] on td "[DATE] 23:50" at bounding box center [103, 125] width 105 height 37
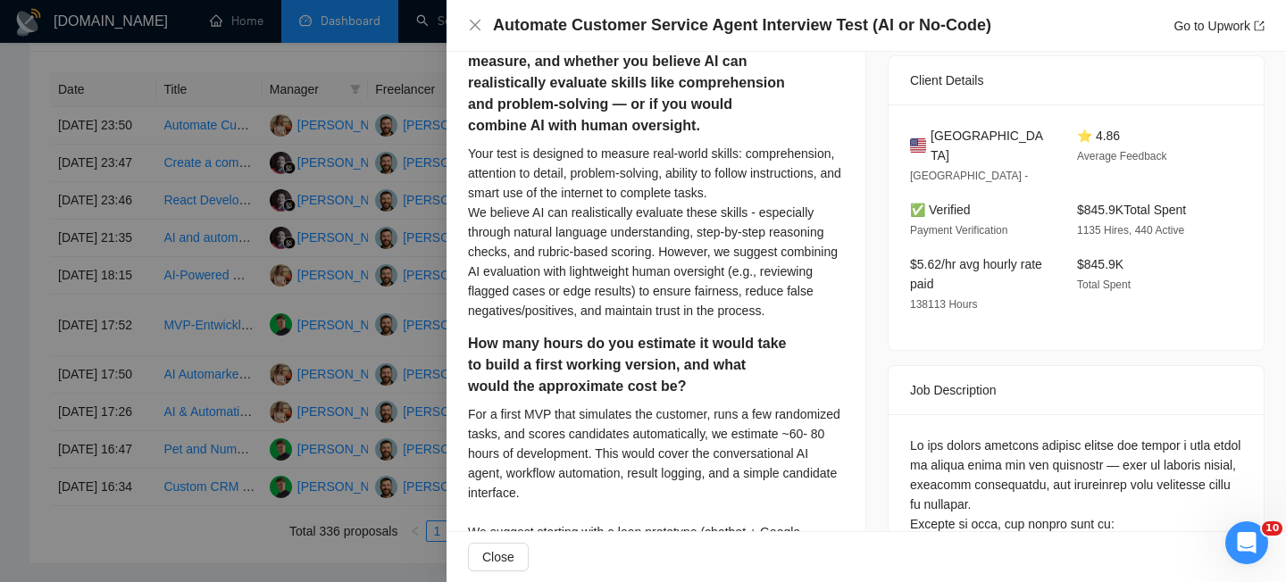
scroll to position [469, 0]
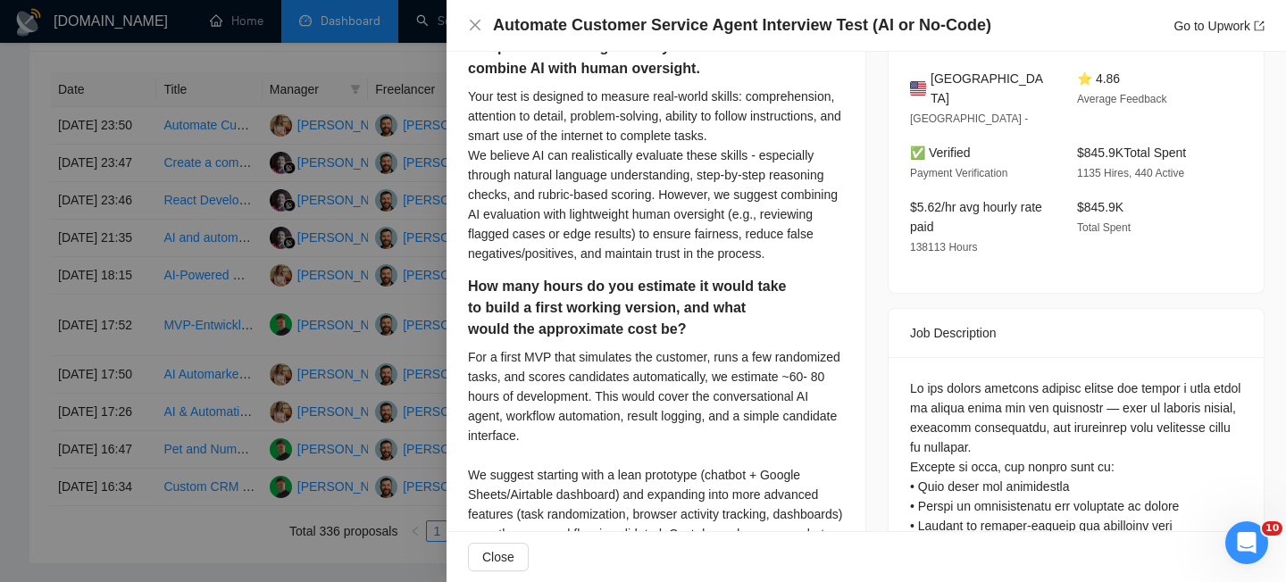
click at [963, 82] on span "[GEOGRAPHIC_DATA]" at bounding box center [989, 88] width 118 height 39
copy span "[GEOGRAPHIC_DATA]"
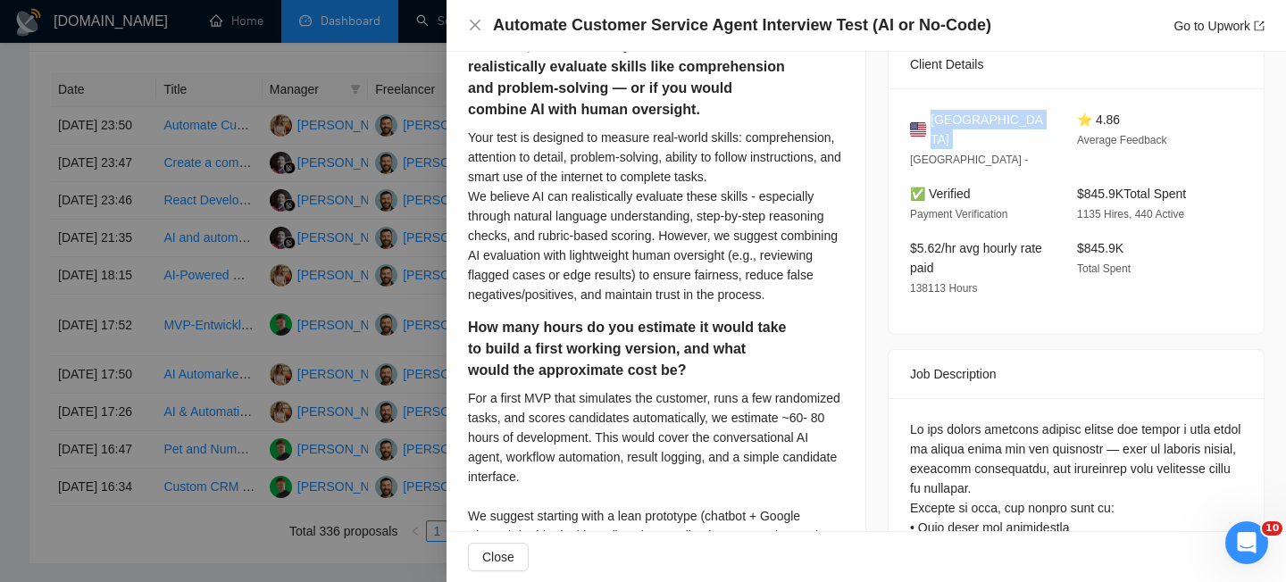
scroll to position [451, 0]
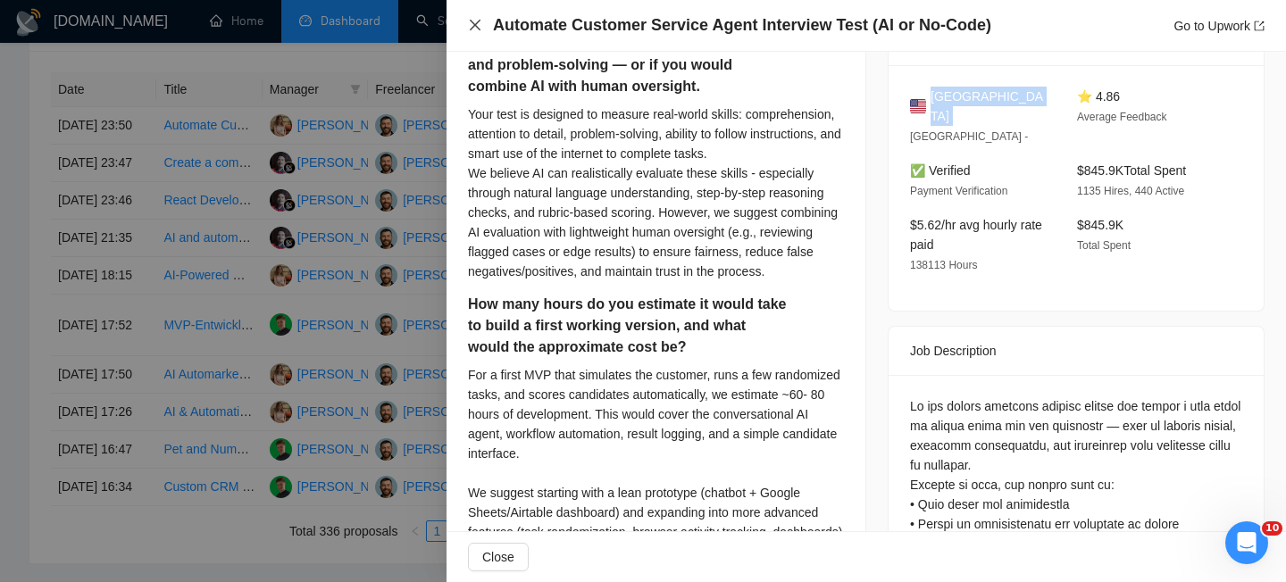
click at [471, 25] on icon "close" at bounding box center [475, 25] width 14 height 14
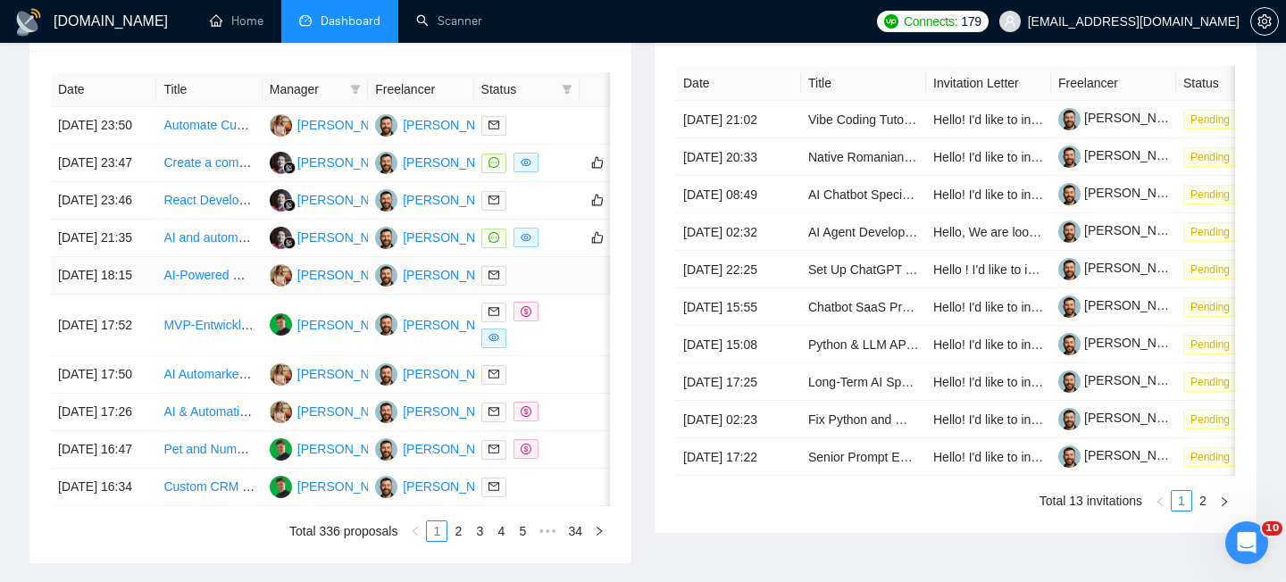
scroll to position [821, 0]
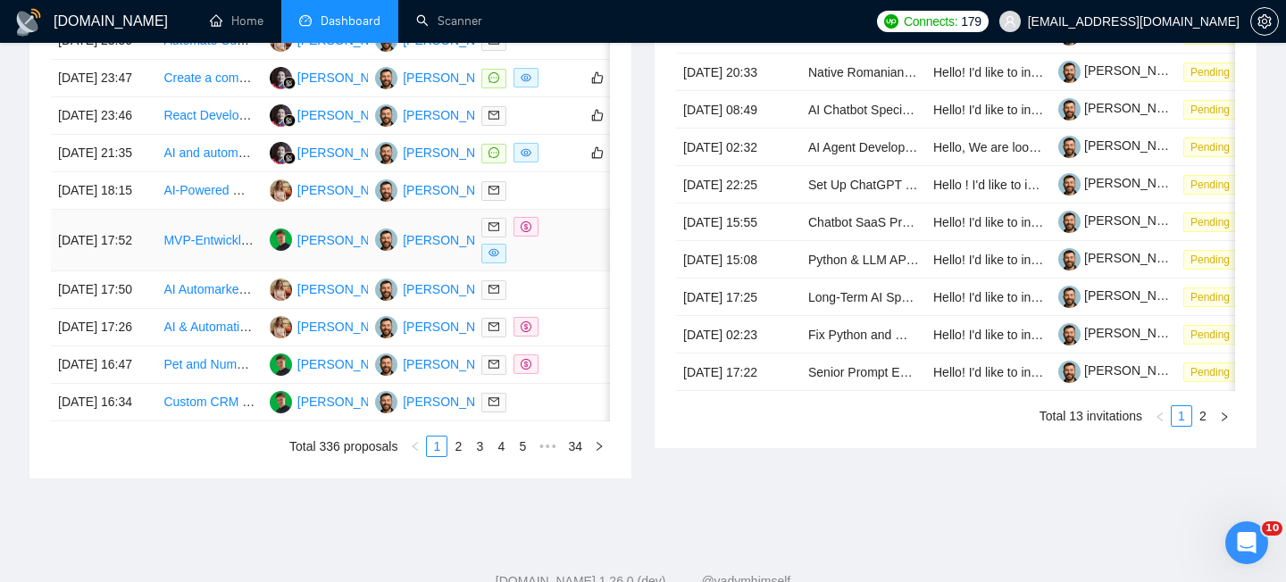
click at [196, 247] on link "MVP-Entwicklung „AI Highlight Generator“" at bounding box center [279, 240] width 233 height 14
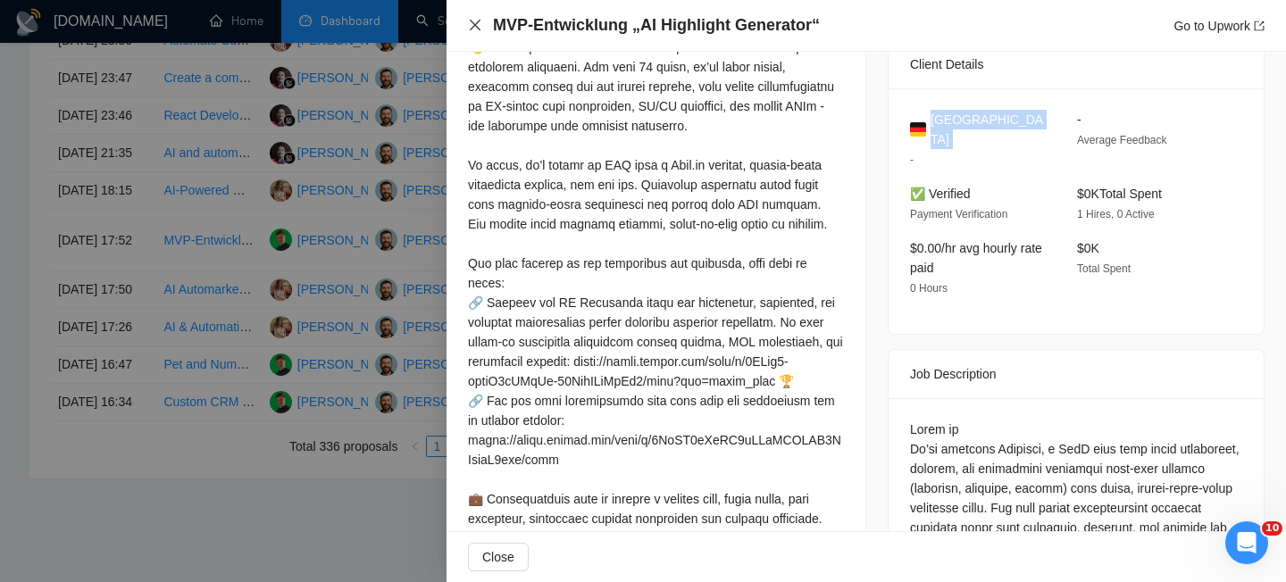
click at [476, 29] on icon "close" at bounding box center [475, 25] width 14 height 14
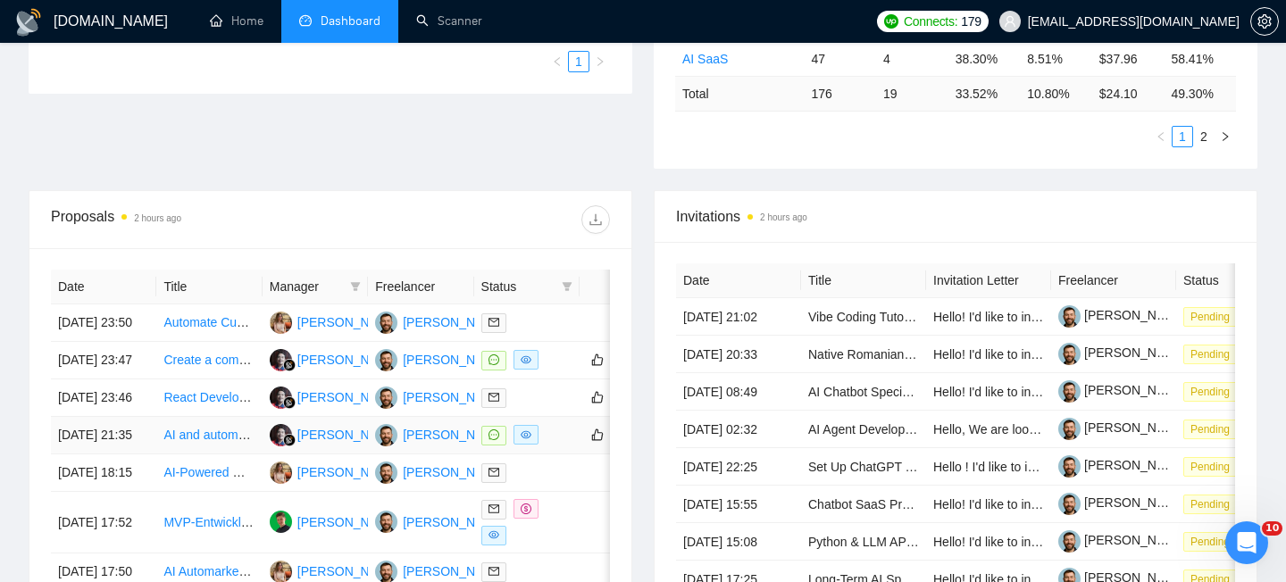
scroll to position [0, 0]
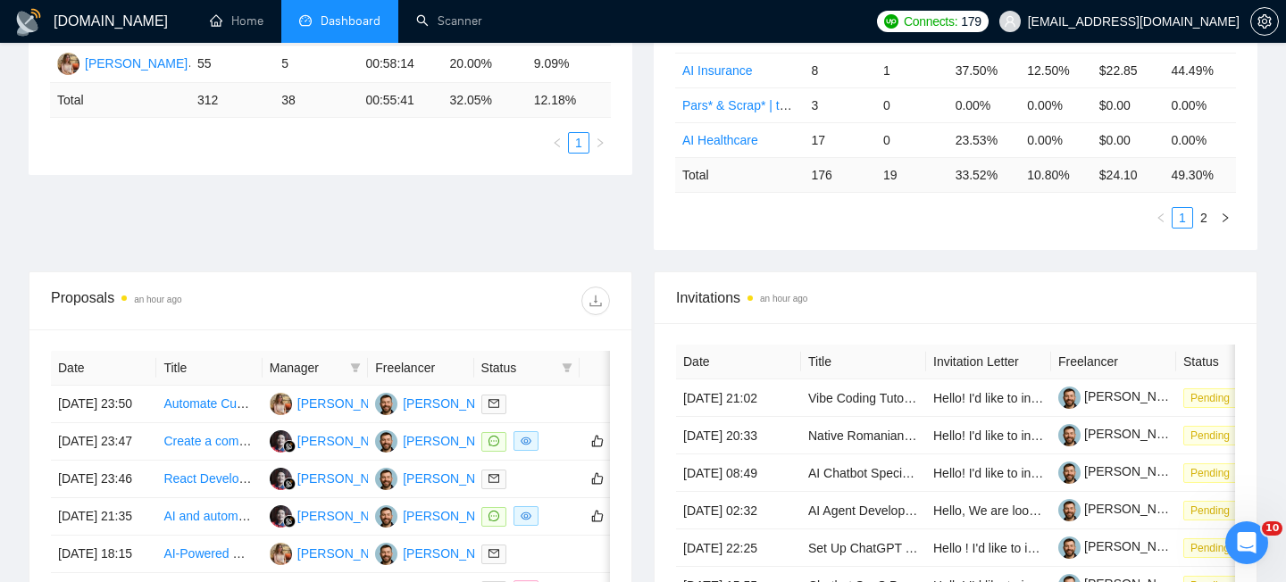
scroll to position [462, 0]
